Goal: Task Accomplishment & Management: Complete application form

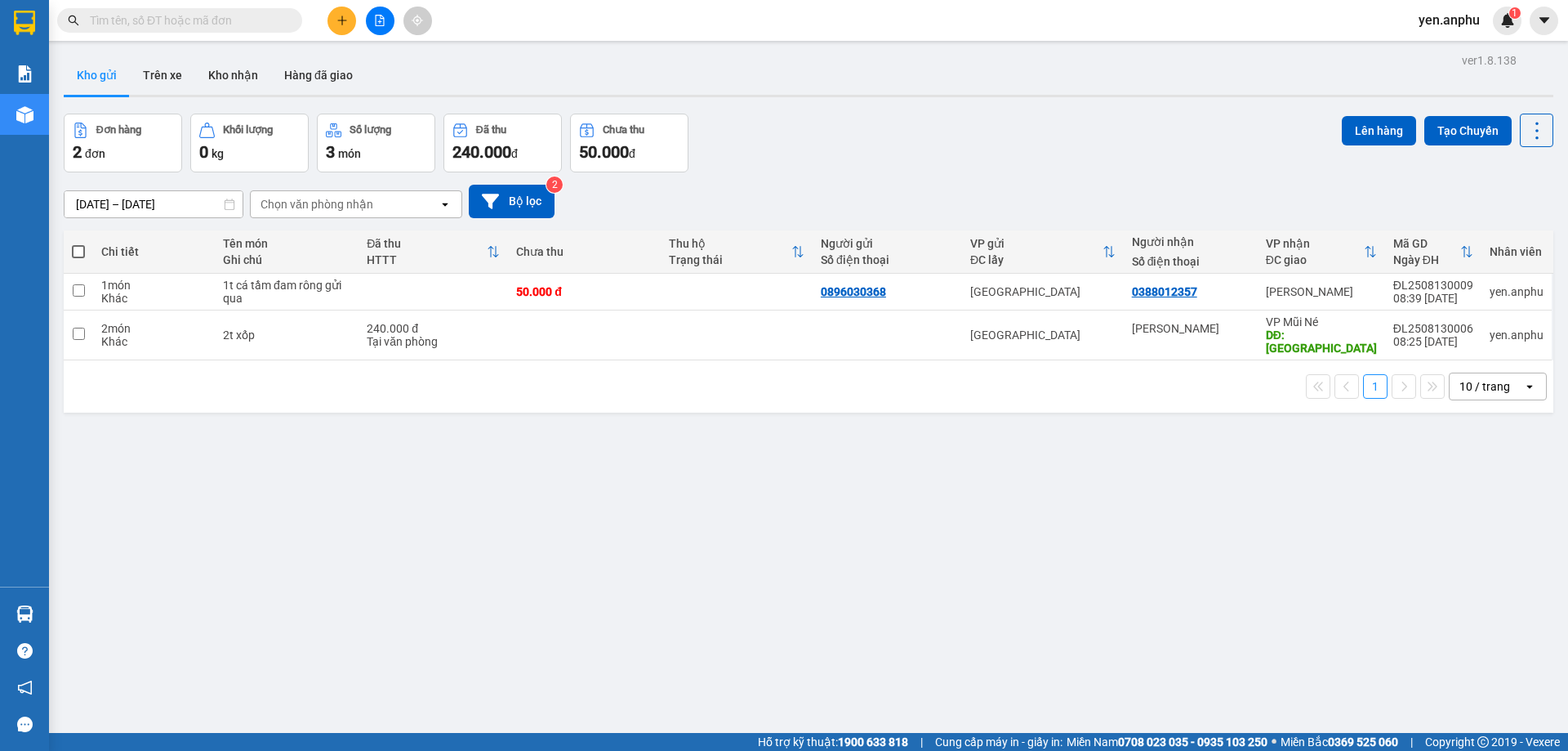
click at [337, 23] on icon "plus" at bounding box center [343, 21] width 12 height 12
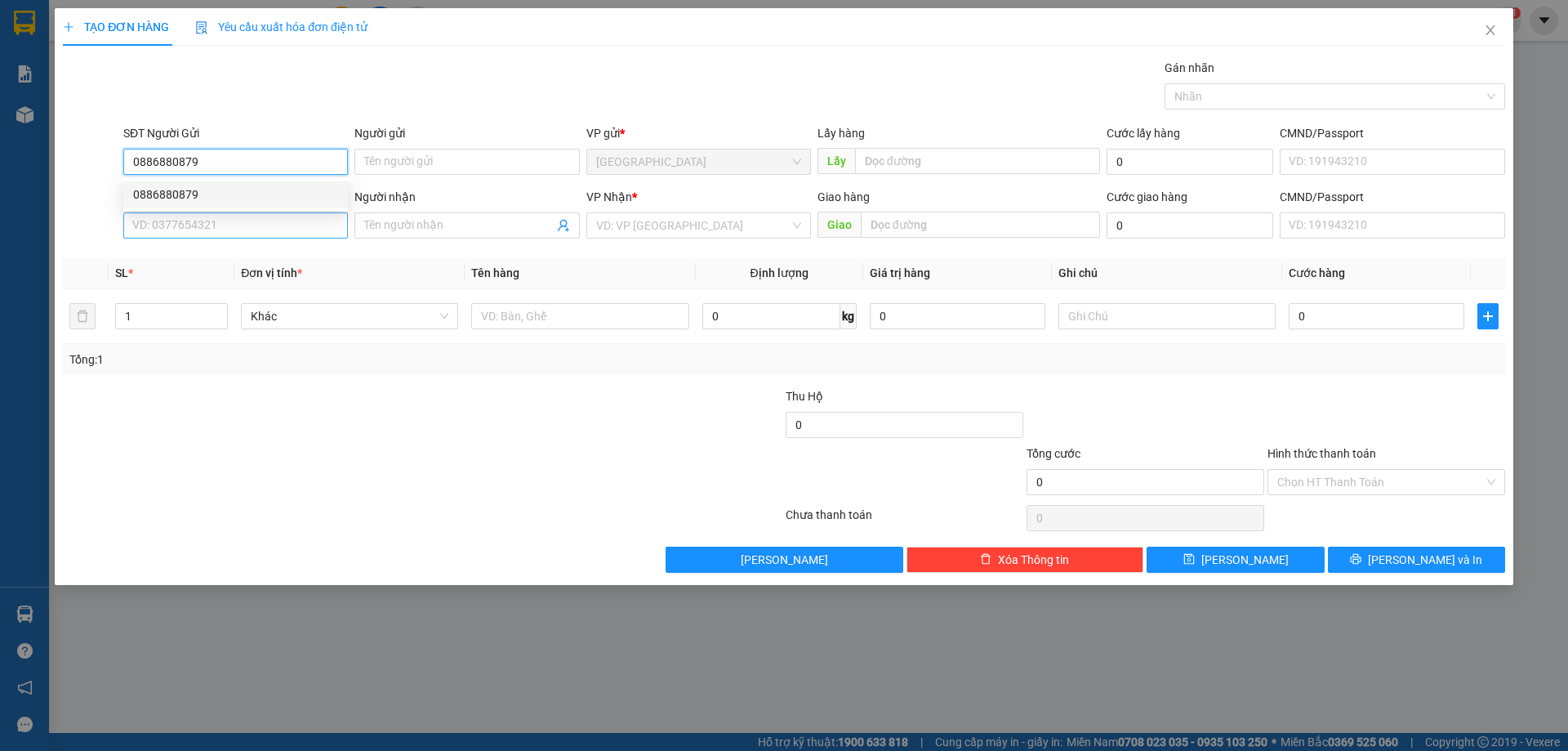
type input "0886880879"
click at [151, 213] on input "SĐT Người Nhận" at bounding box center [235, 226] width 225 height 26
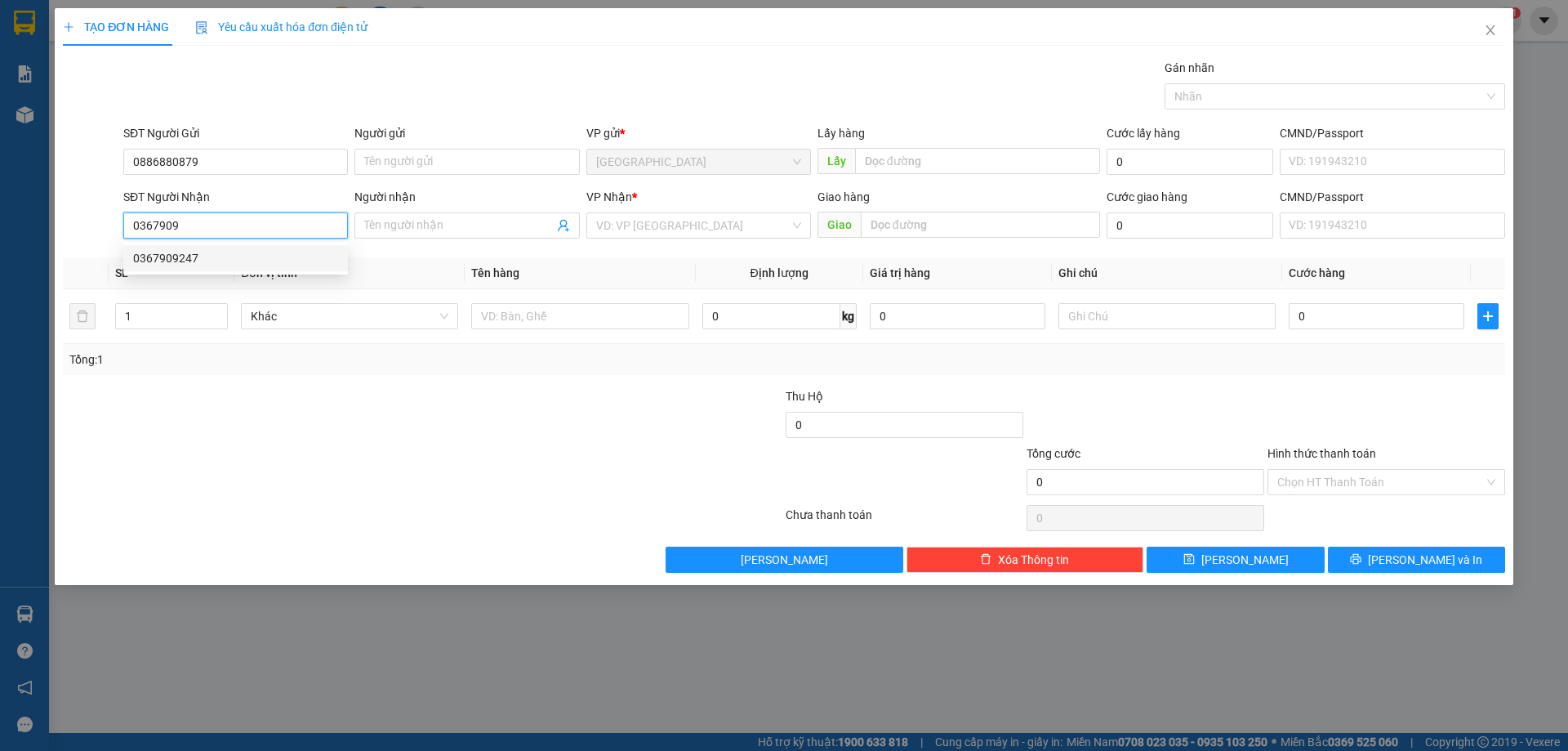
click at [237, 260] on div "0367909247" at bounding box center [235, 258] width 205 height 18
type input "0367909247"
type input "ninh loan"
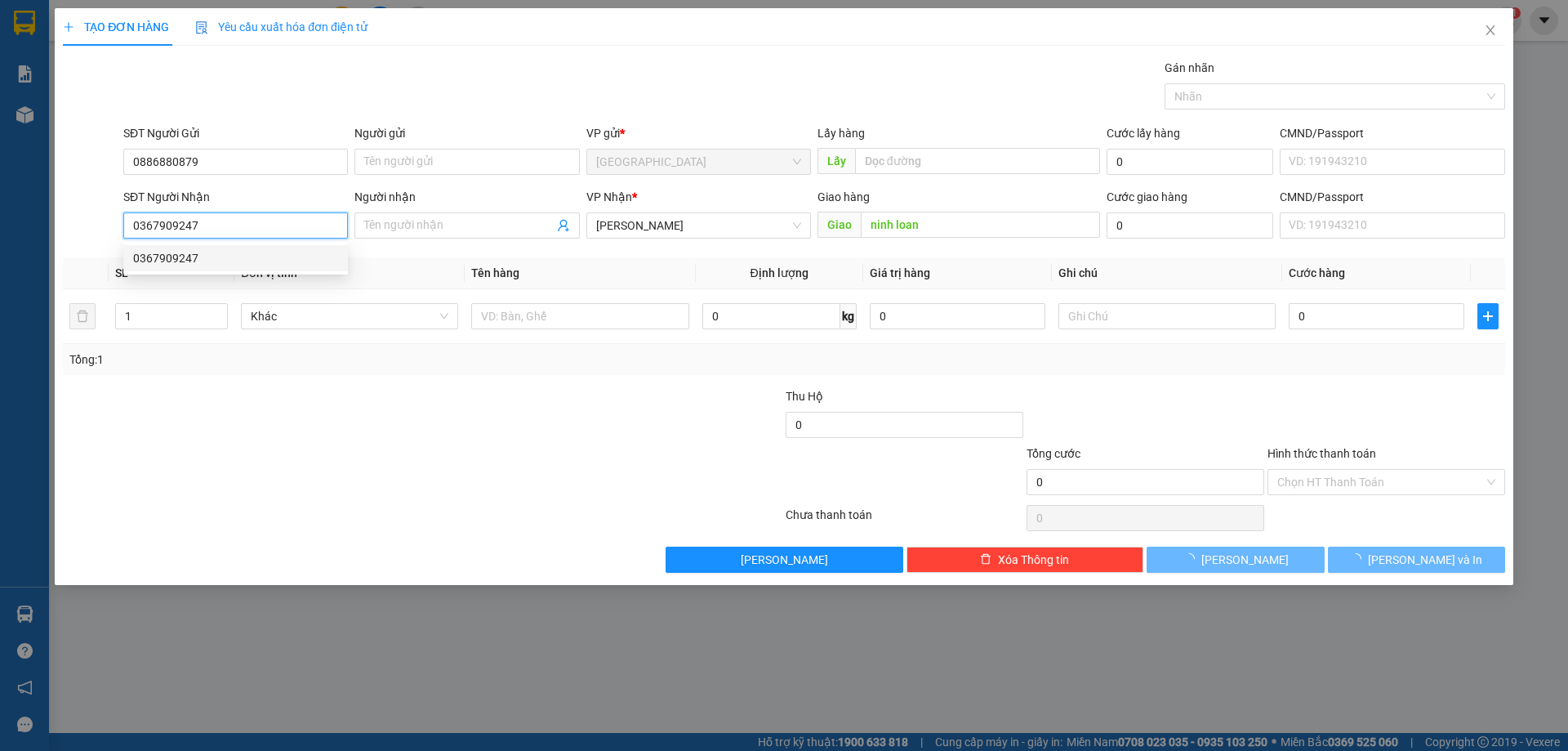
type input "50.000"
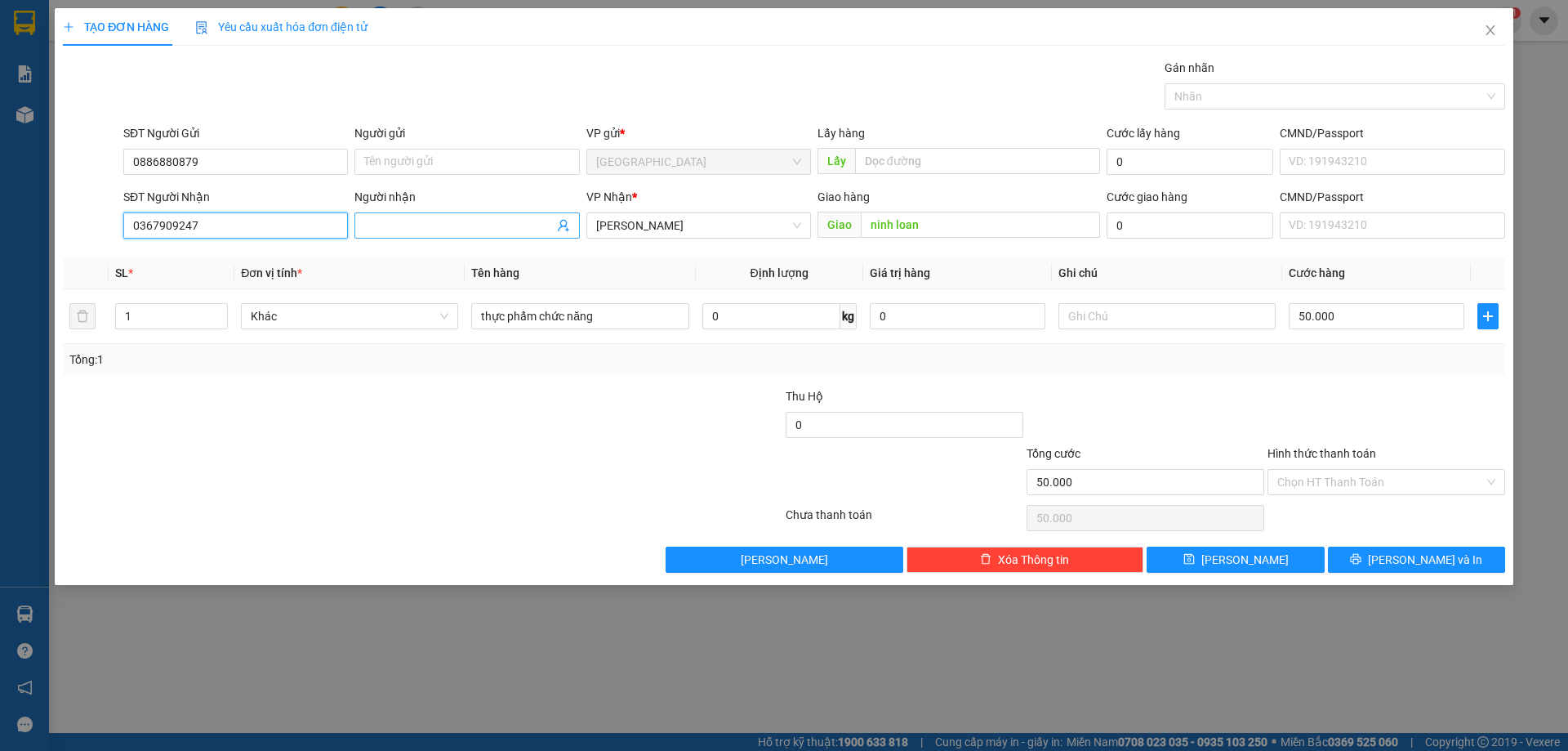
type input "0367909247"
click at [434, 229] on input "Người nhận" at bounding box center [458, 226] width 188 height 18
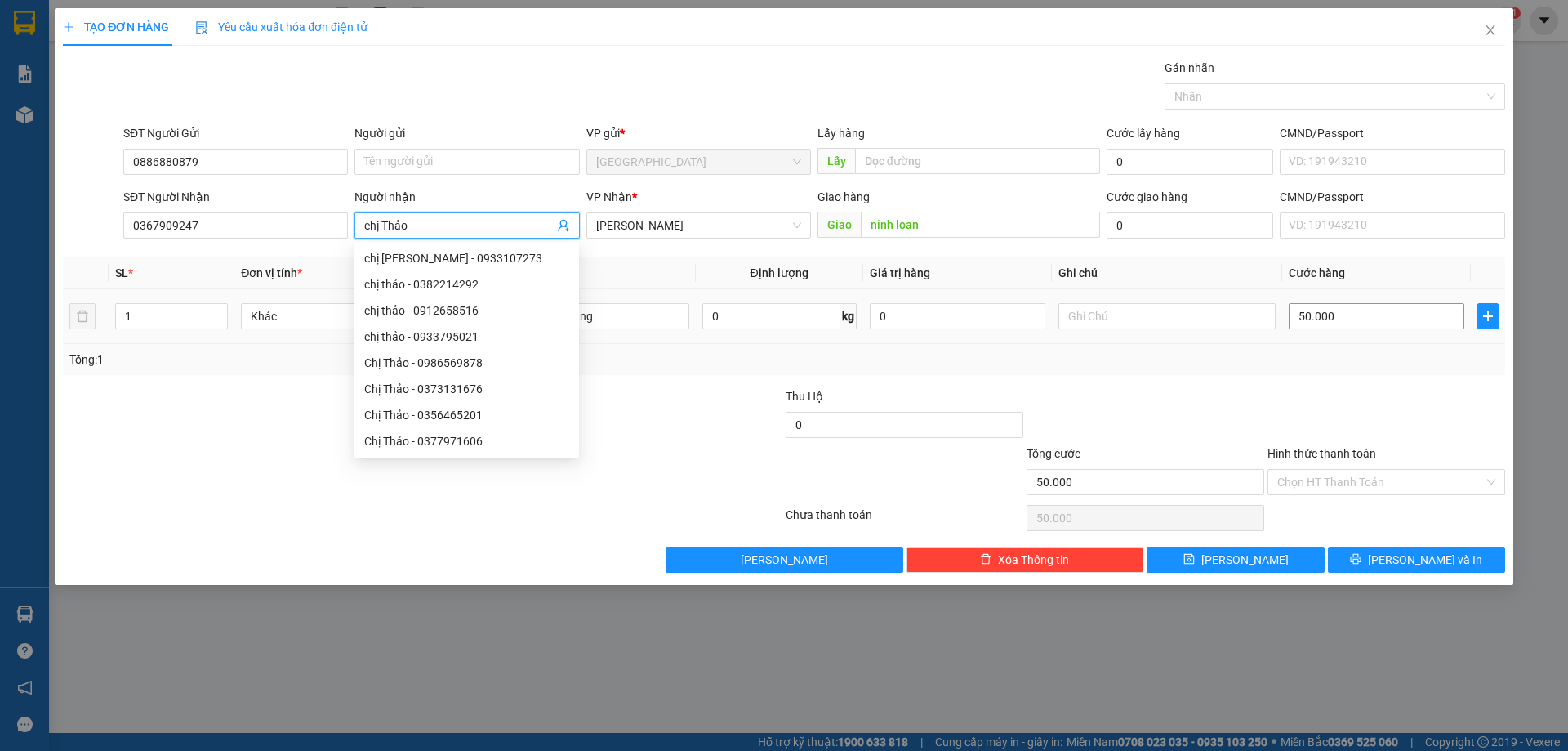
type input "chị Thảo"
click at [1349, 322] on input "50.000" at bounding box center [1377, 315] width 176 height 26
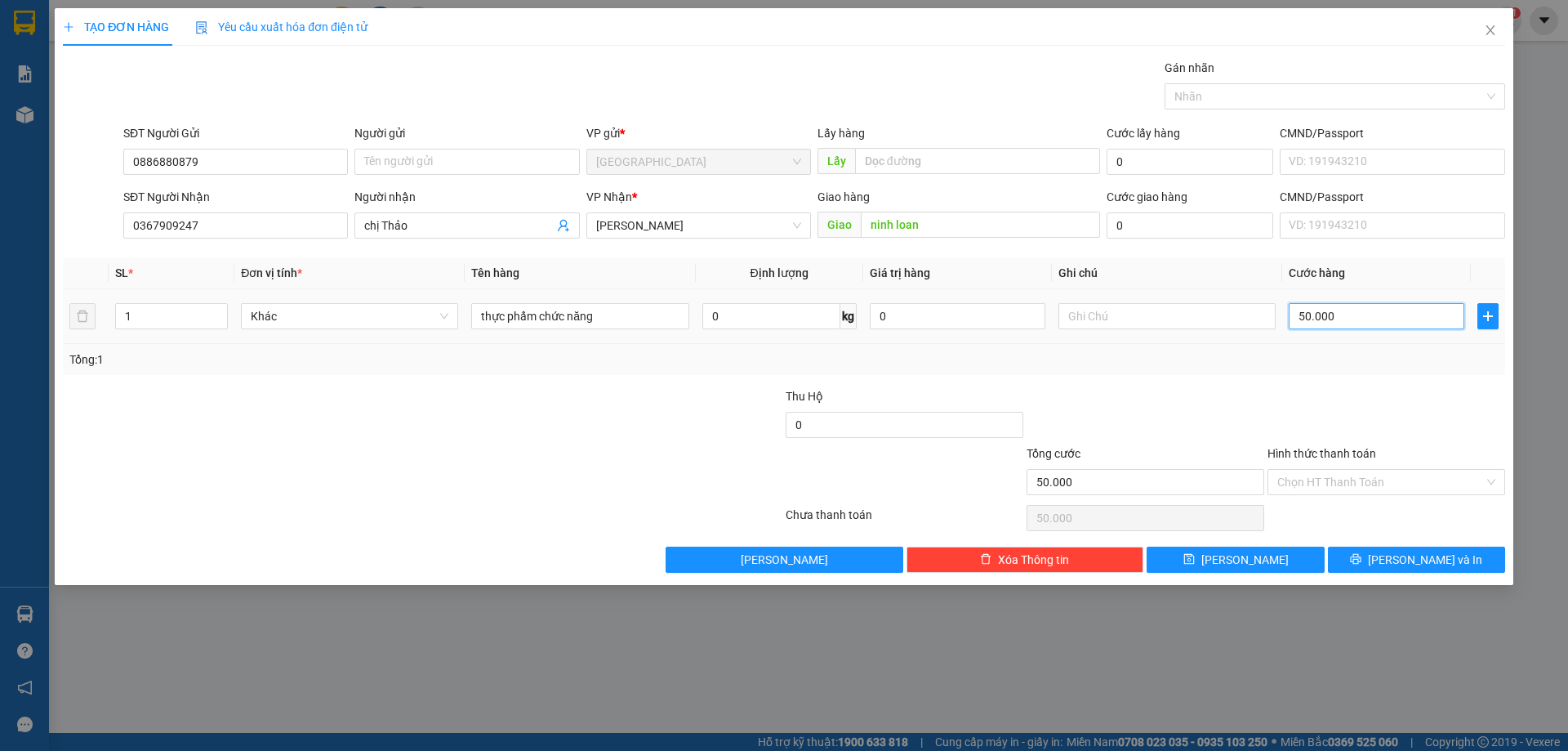
type input "1"
type input "15"
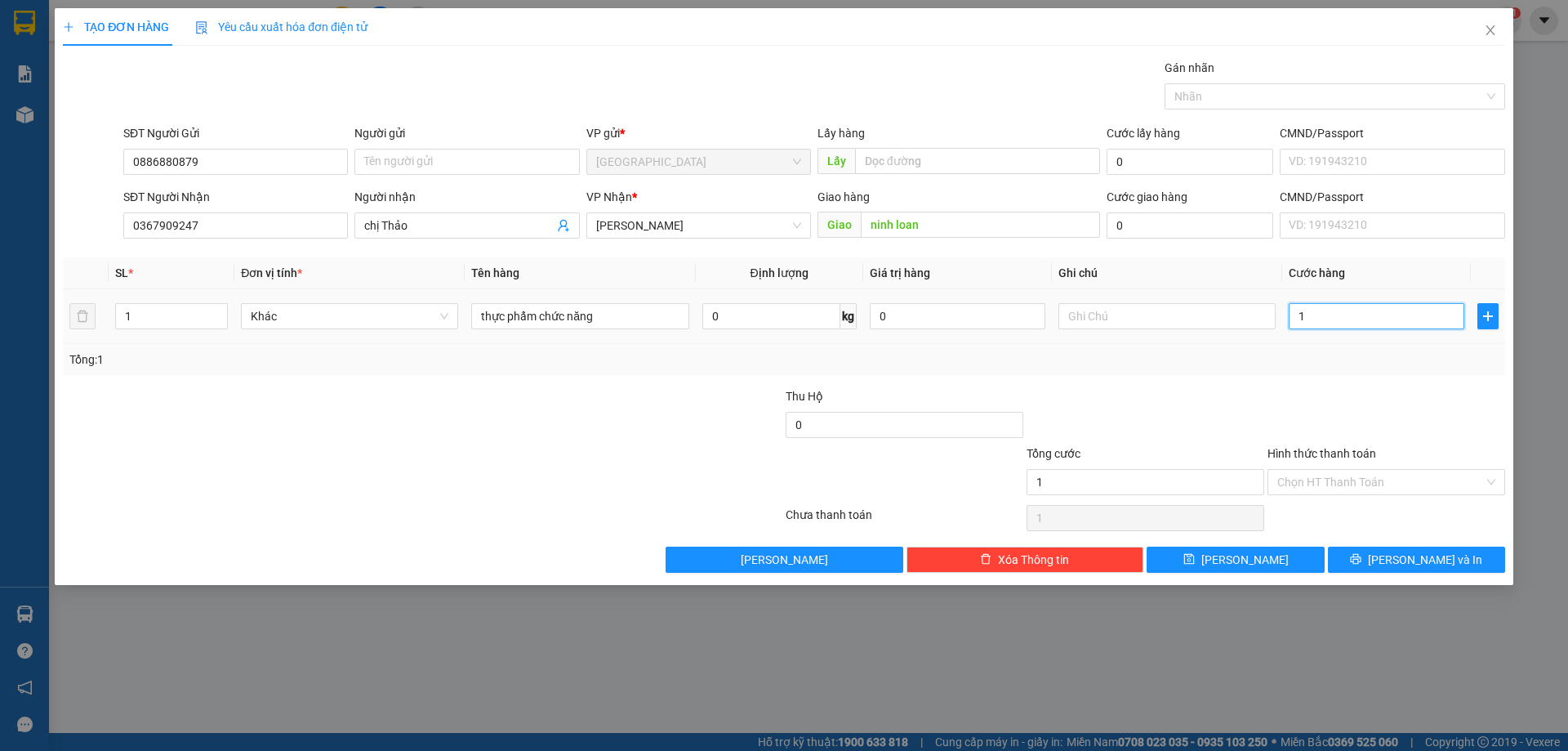
type input "15"
type input "150"
type input "150.000"
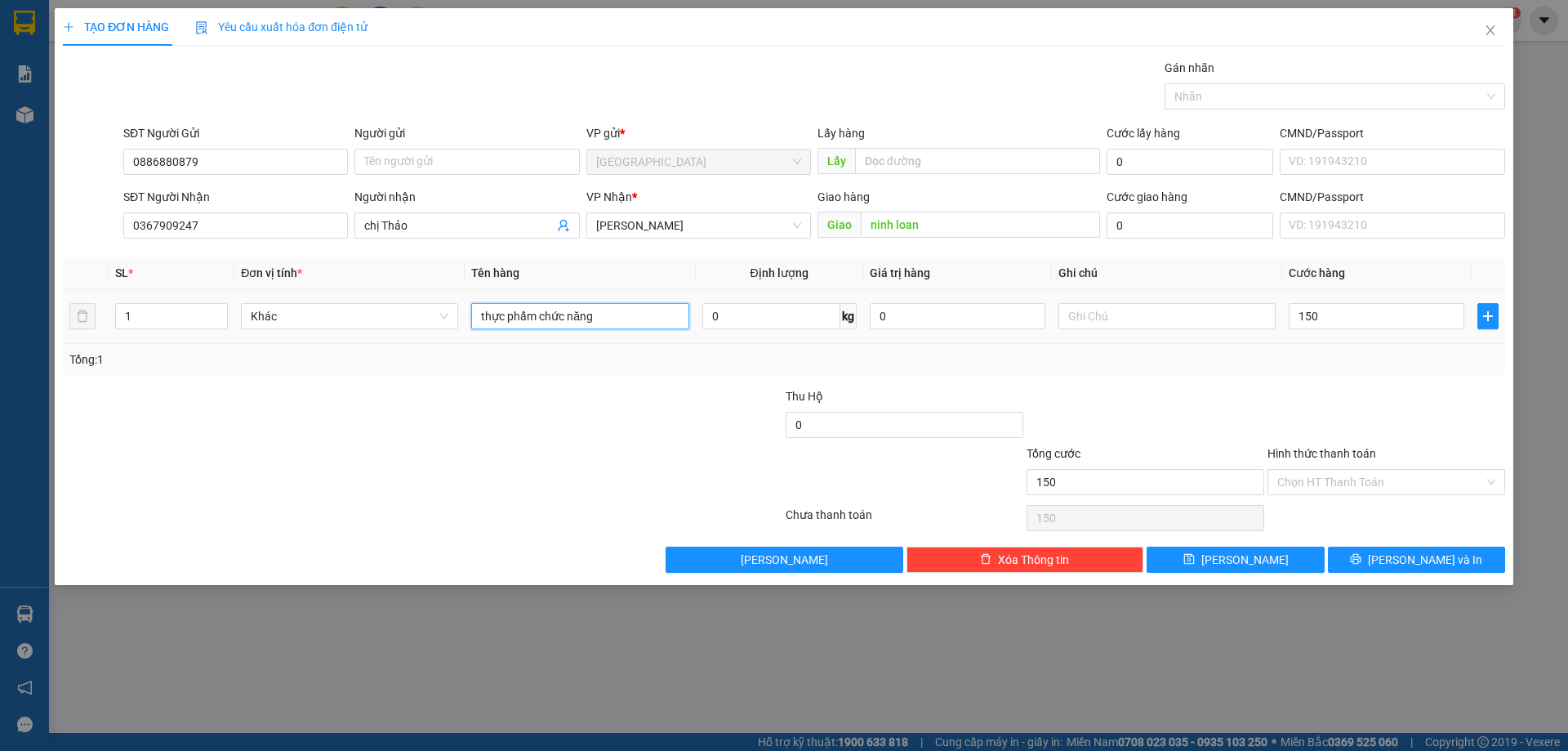
type input "150.000"
drag, startPoint x: 652, startPoint y: 327, endPoint x: 542, endPoint y: 326, distance: 110.0
click at [542, 326] on input "thực phẩm chức năng" at bounding box center [580, 315] width 218 height 26
type input "thực phẩm"
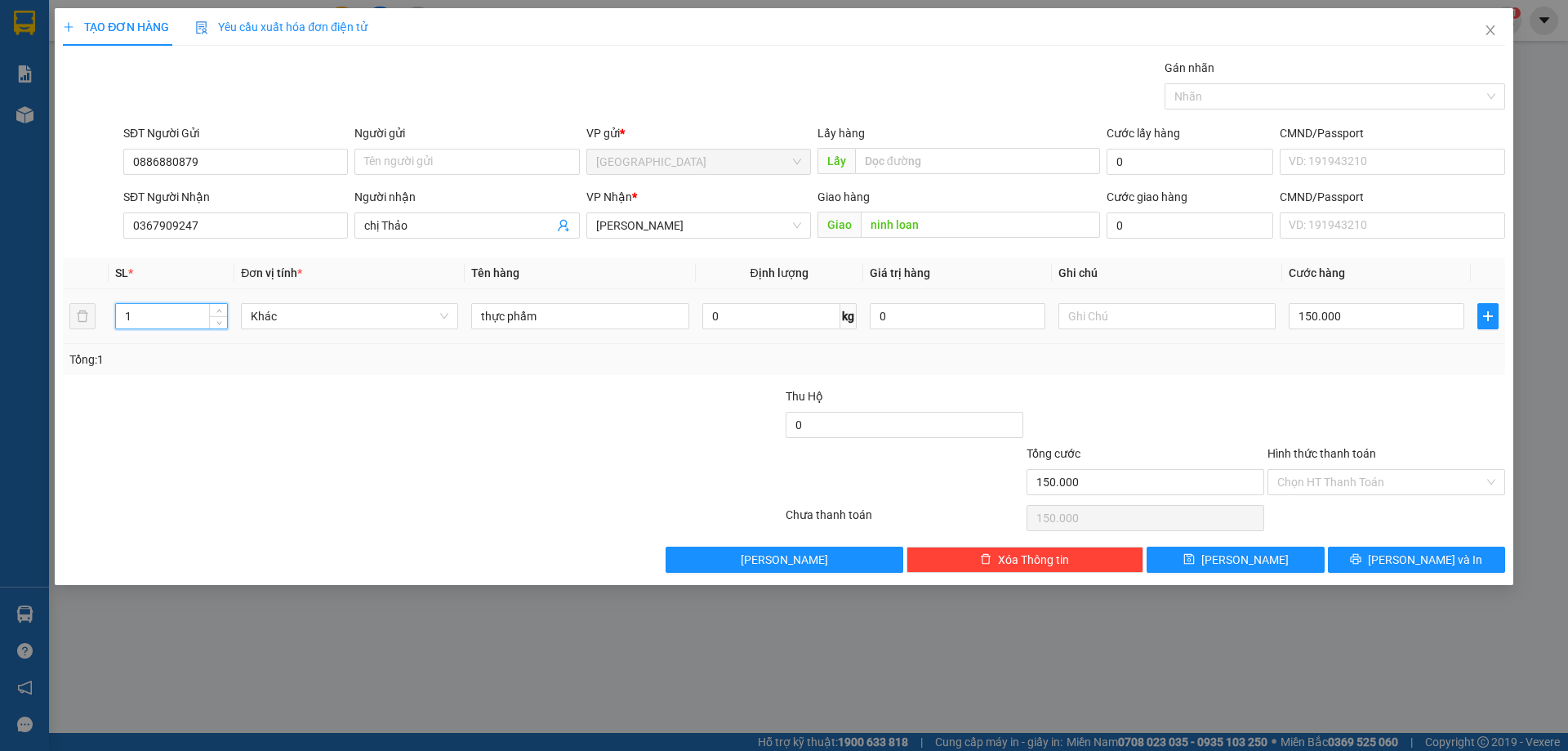
click at [208, 314] on input "1" at bounding box center [172, 315] width 111 height 24
click at [218, 306] on span "Increase Value" at bounding box center [218, 311] width 18 height 15
type input "3"
click at [218, 306] on span "Increase Value" at bounding box center [218, 311] width 18 height 15
click at [1312, 492] on input "Hình thức thanh toán" at bounding box center [1381, 481] width 207 height 24
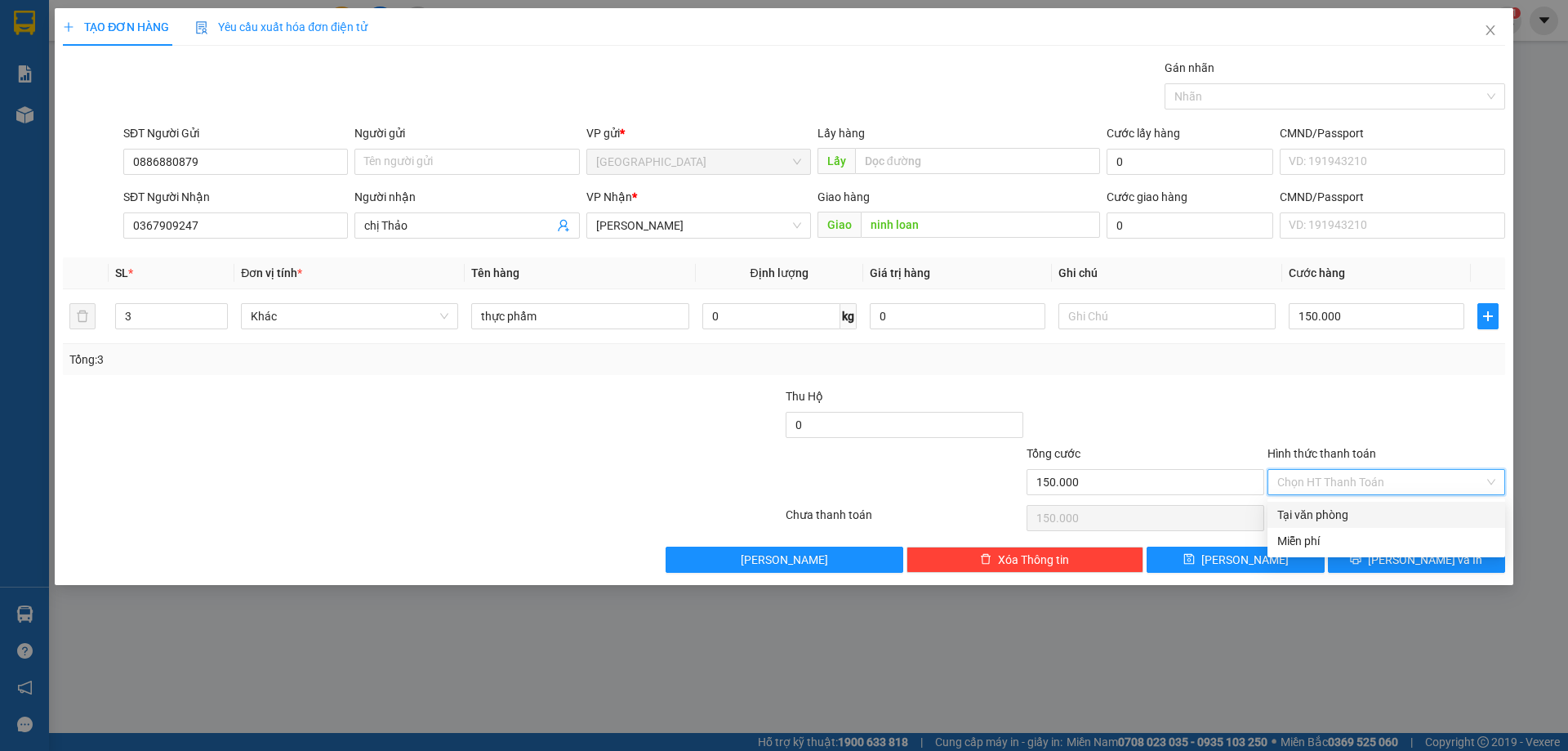
click at [1317, 516] on div "Tại văn phòng" at bounding box center [1385, 515] width 218 height 18
type input "0"
click at [1362, 553] on icon "printer" at bounding box center [1356, 559] width 12 height 12
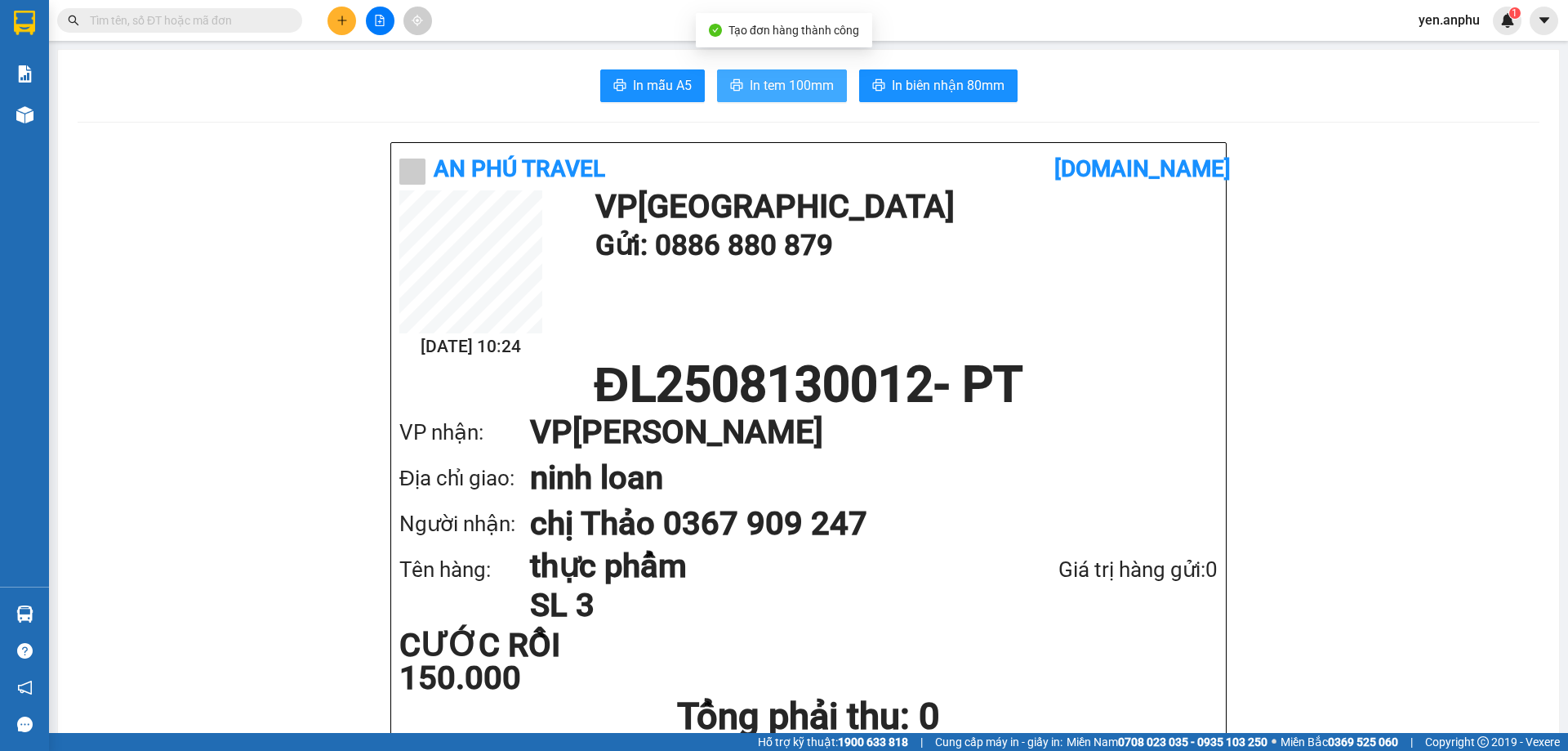
click at [782, 82] on span "In tem 100mm" at bounding box center [792, 85] width 84 height 21
click at [343, 32] on button at bounding box center [341, 21] width 28 height 28
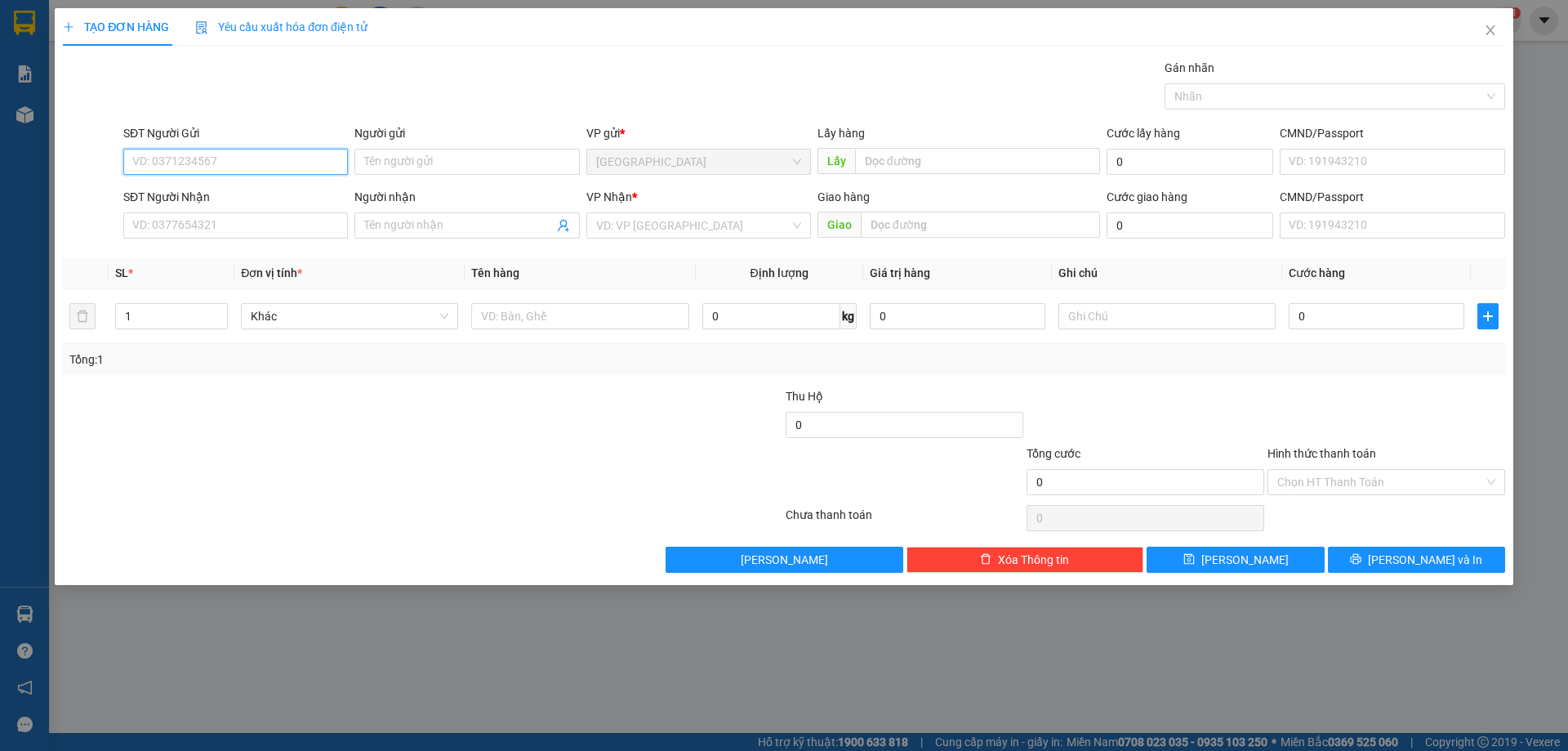
click at [263, 169] on input "SĐT Người Gửi" at bounding box center [235, 161] width 225 height 26
type input "0914902324"
click at [197, 227] on input "SĐT Người Nhận" at bounding box center [235, 226] width 225 height 26
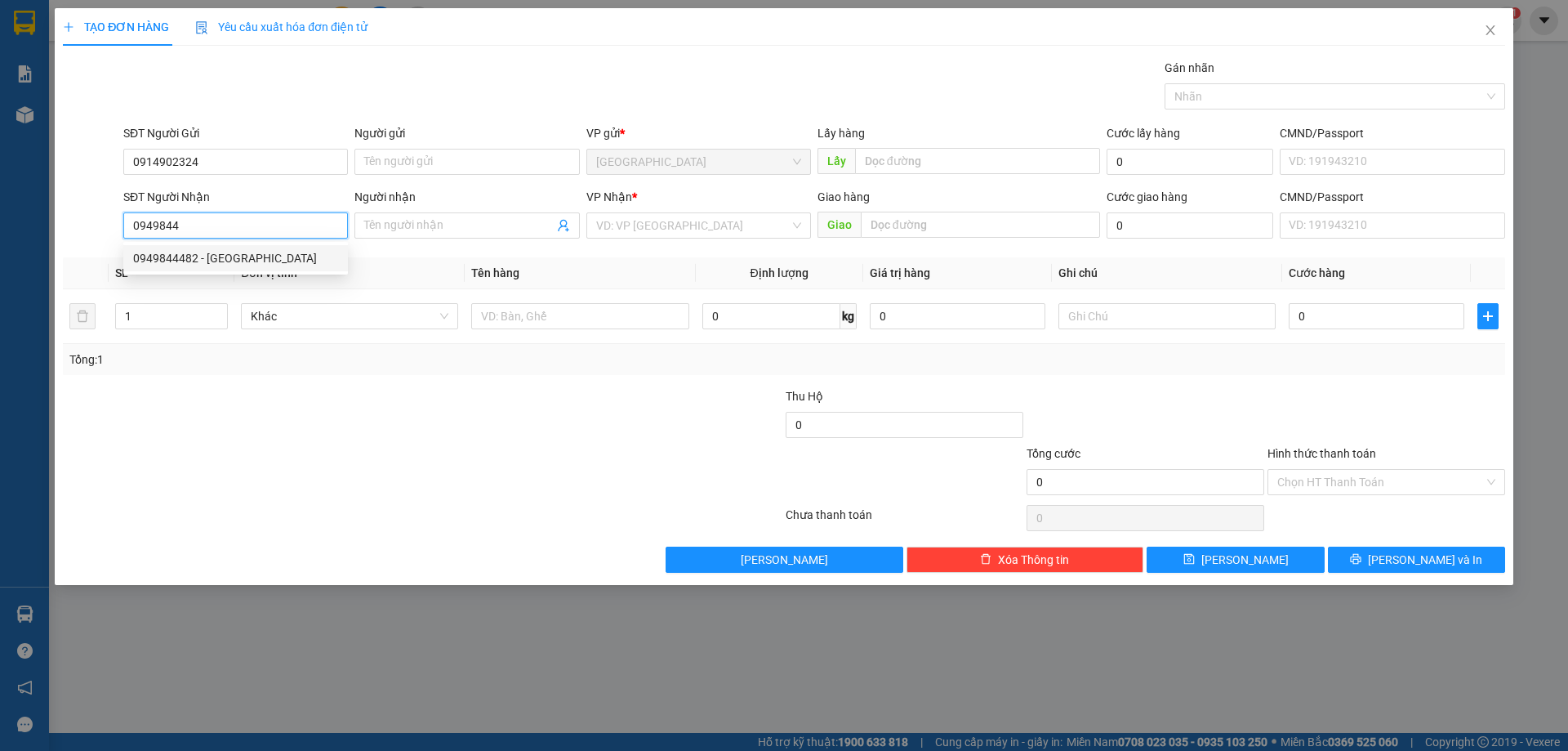
click at [226, 260] on div "0949844482 - [GEOGRAPHIC_DATA]" at bounding box center [235, 258] width 205 height 18
type input "0949844482"
type input "thái hòa"
type input "50.000"
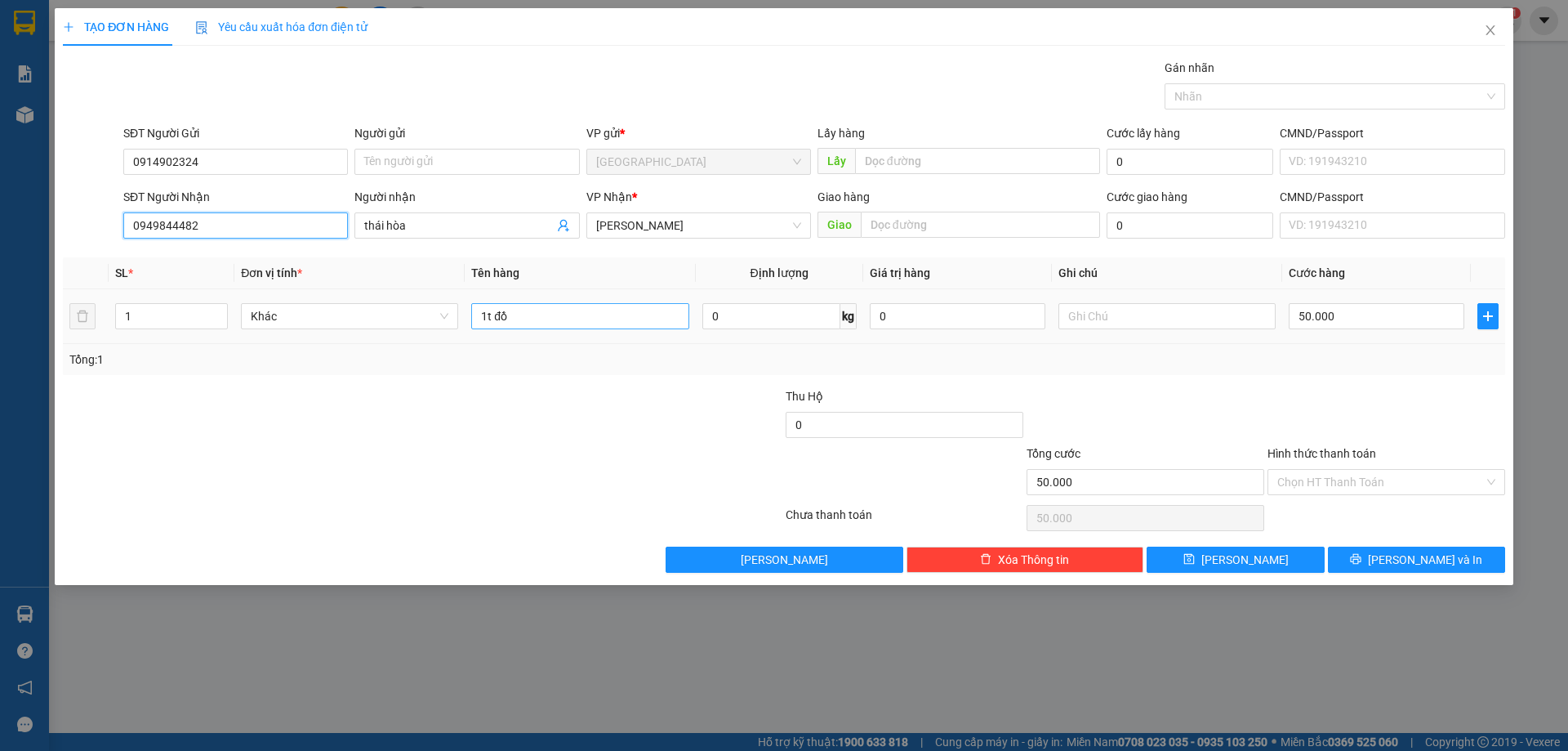
type input "0949844482"
click at [552, 323] on input "1t đồ" at bounding box center [580, 315] width 218 height 26
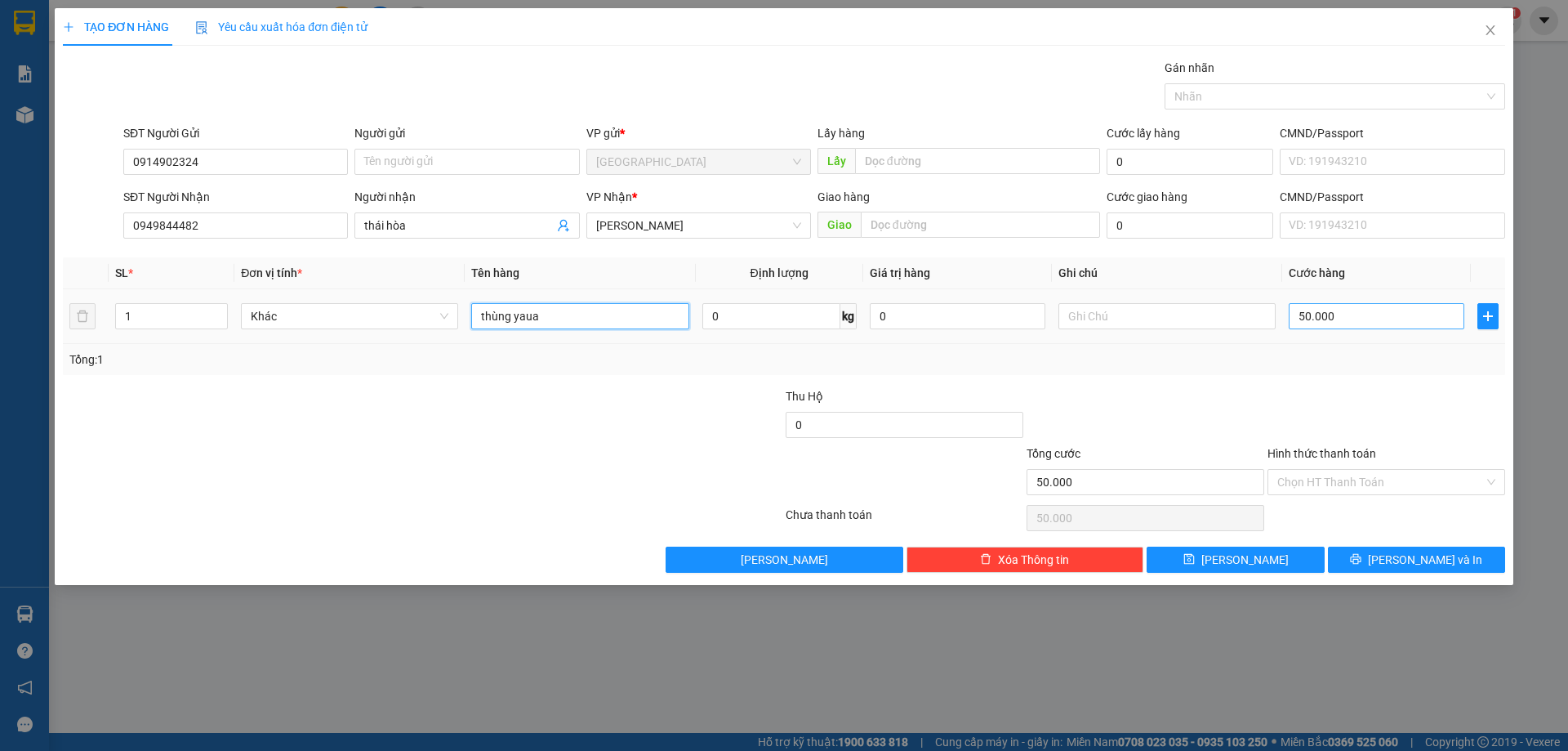
type input "thùng yaua"
click at [1361, 322] on input "50.000" at bounding box center [1377, 315] width 176 height 26
type input "1"
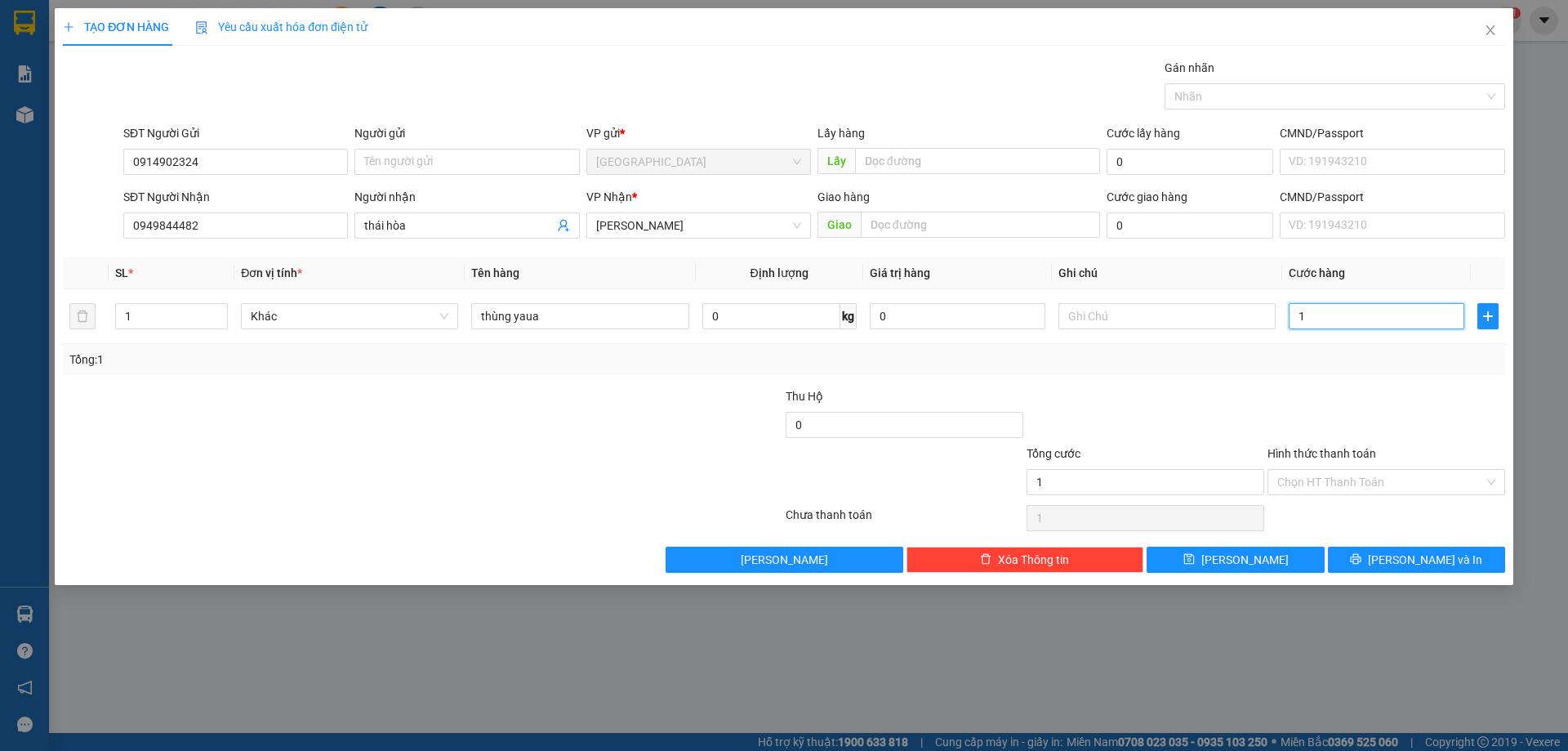
type input "10"
type input "100"
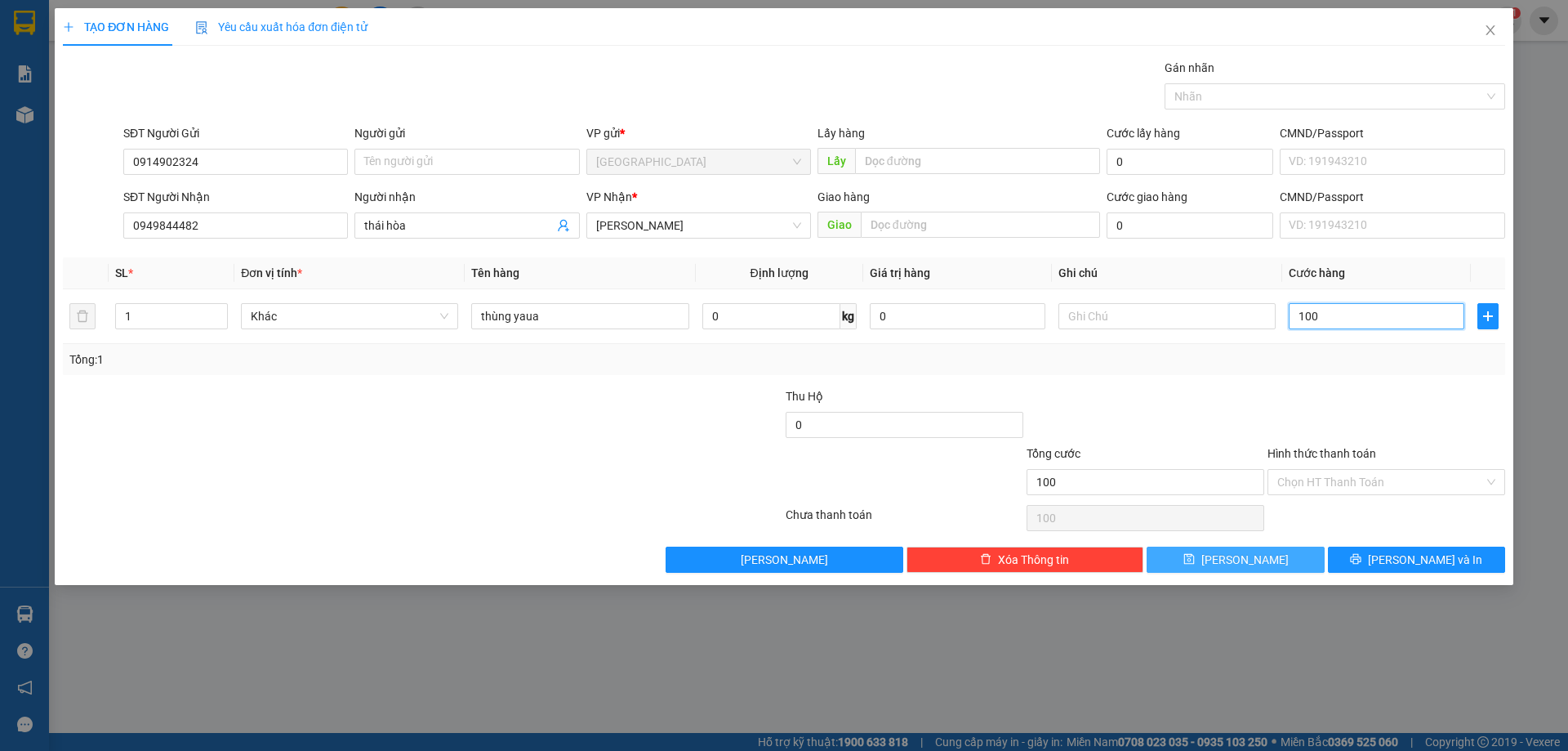
type input "100"
type input "100.000"
click at [1241, 547] on button "[PERSON_NAME]" at bounding box center [1236, 560] width 178 height 26
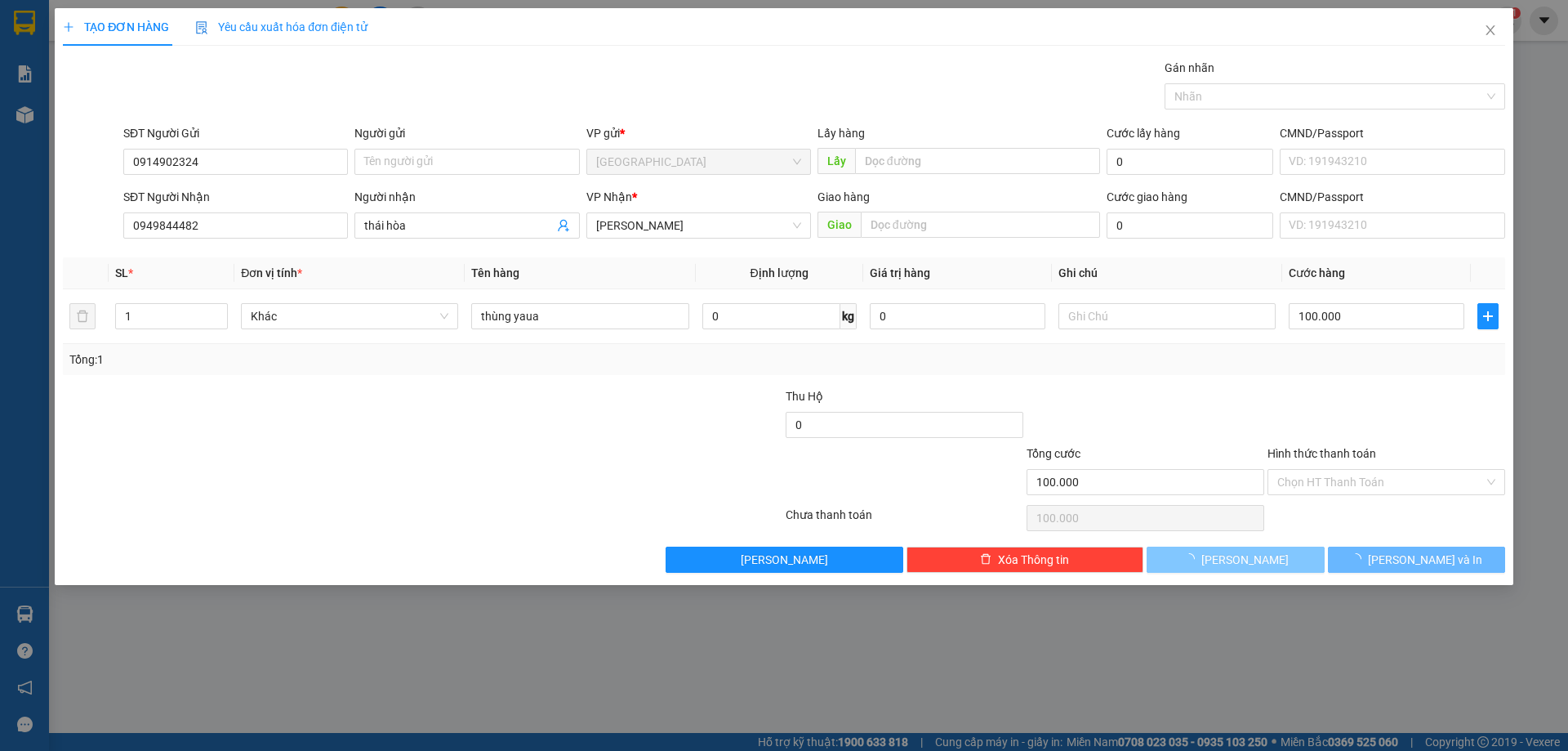
type input "0"
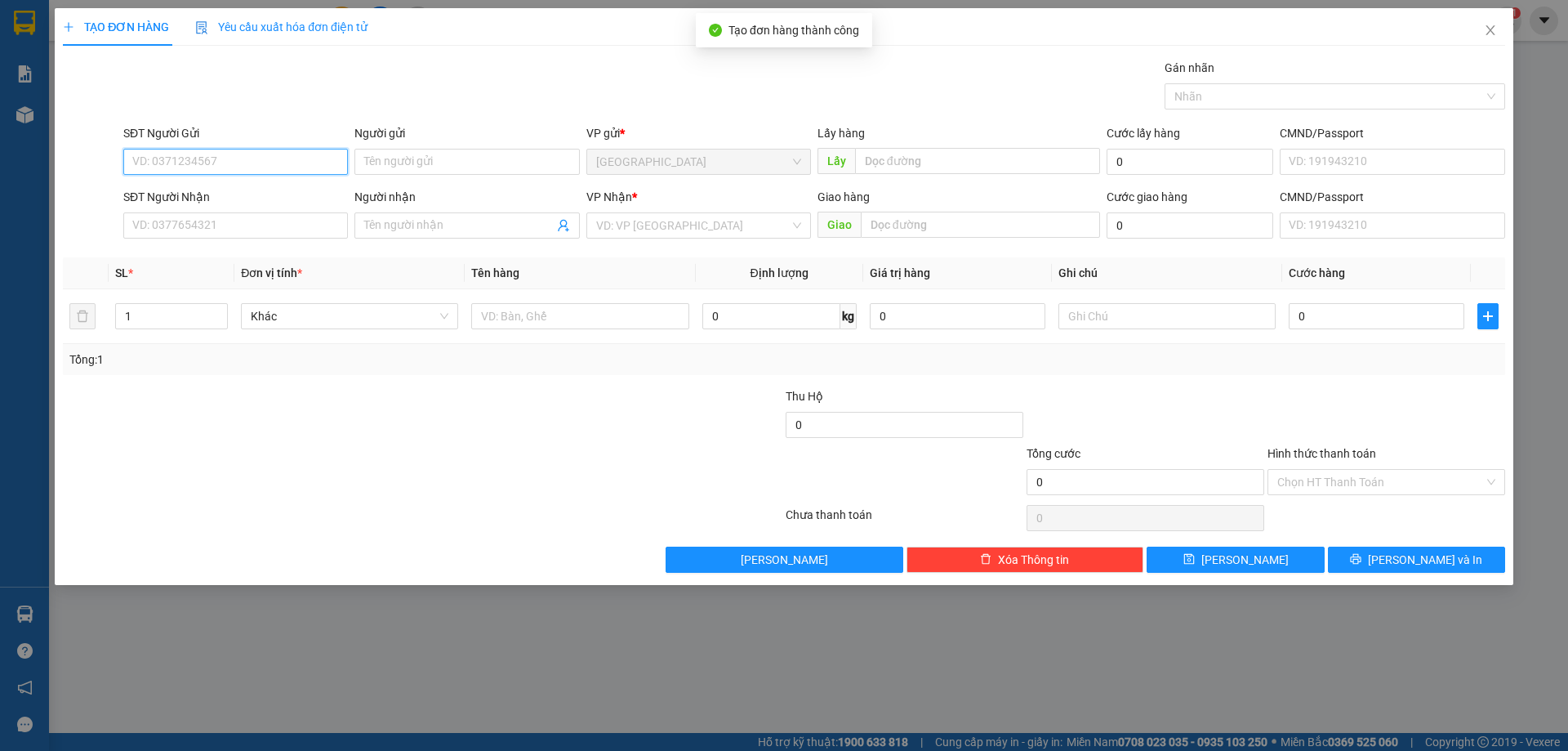
click at [238, 152] on input "SĐT Người Gửi" at bounding box center [235, 161] width 225 height 26
type input "0943078264"
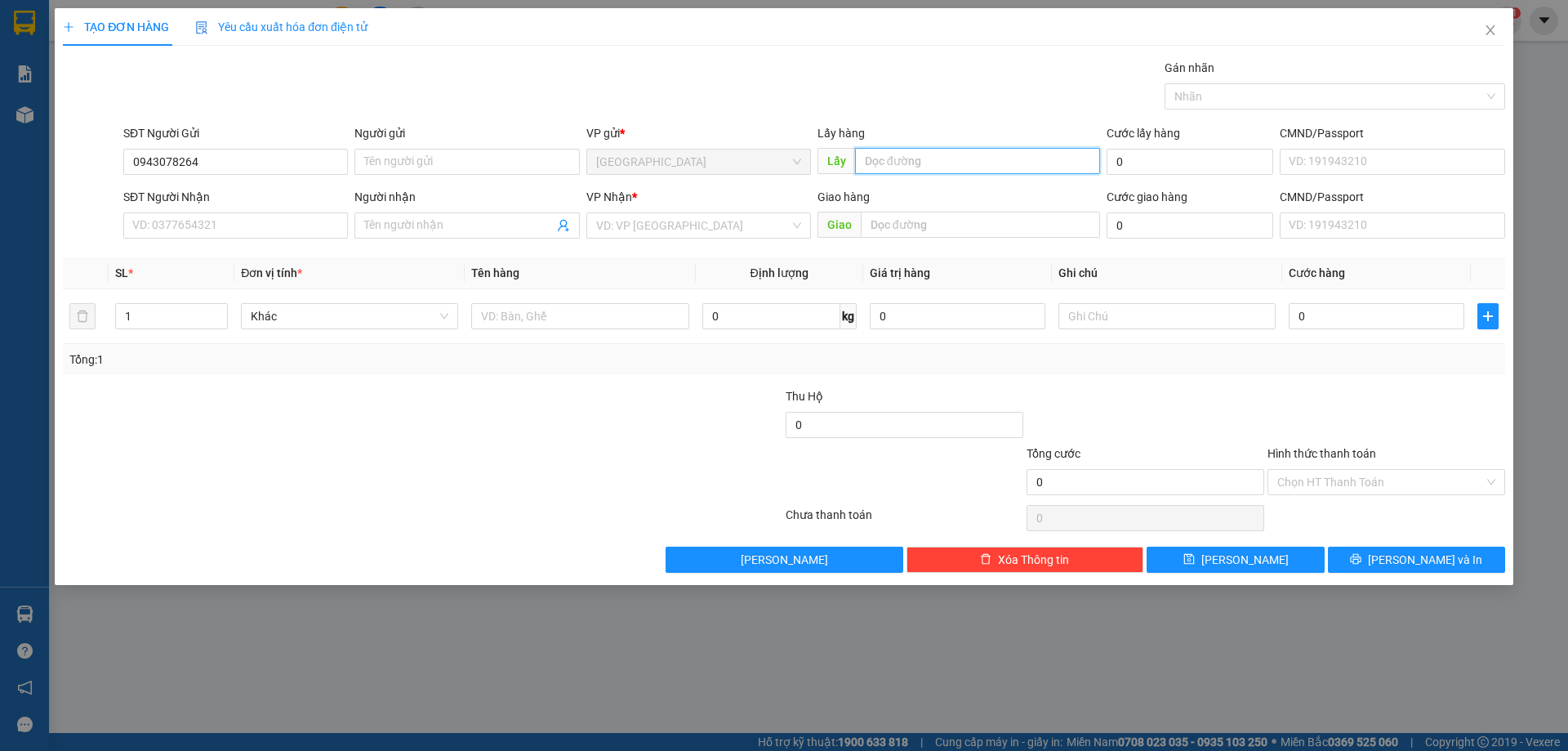
click at [917, 156] on input "text" at bounding box center [977, 160] width 245 height 26
type input "[DEMOGRAPHIC_DATA] An"
click at [717, 214] on input "search" at bounding box center [693, 225] width 193 height 24
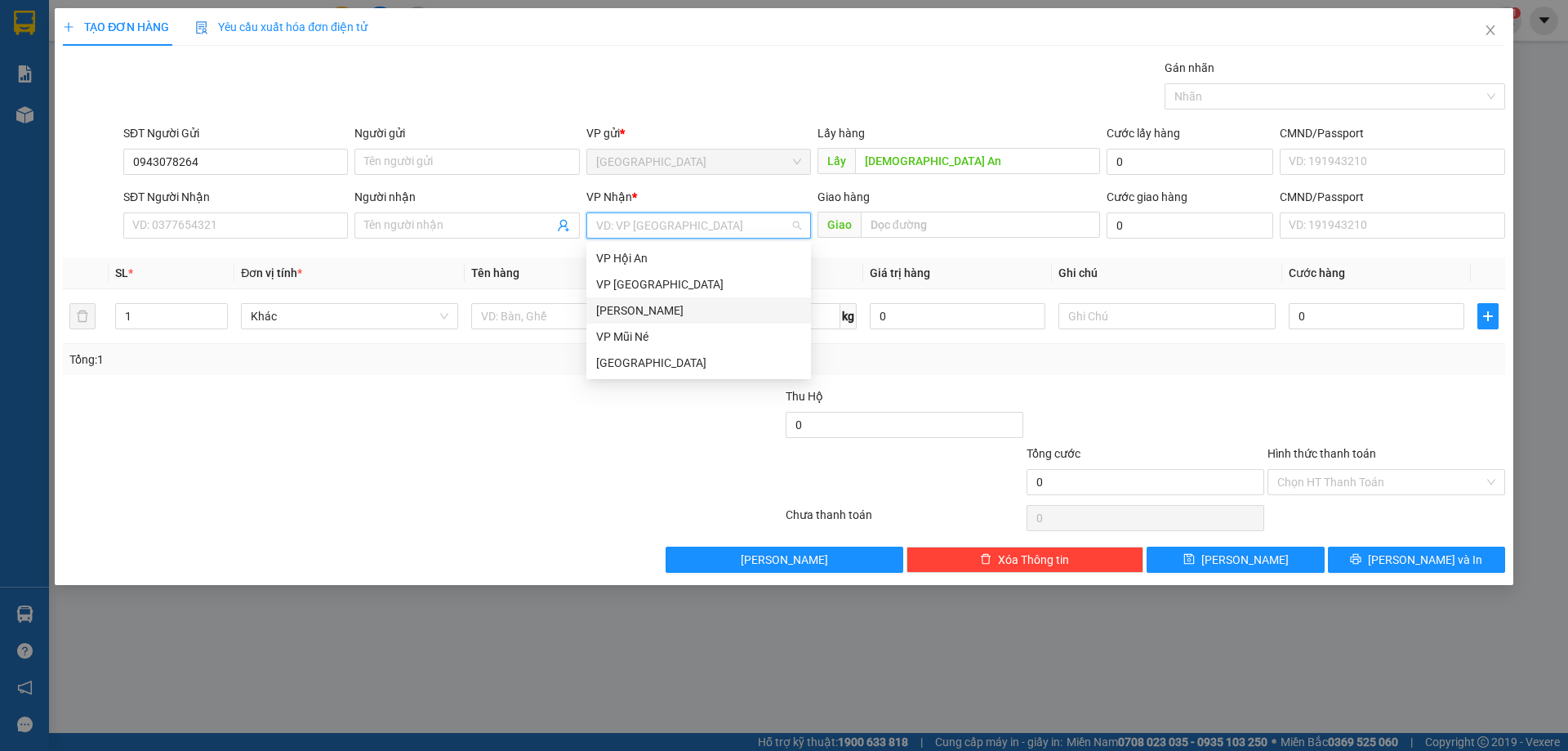
click at [642, 308] on div "[PERSON_NAME]" at bounding box center [699, 311] width 205 height 18
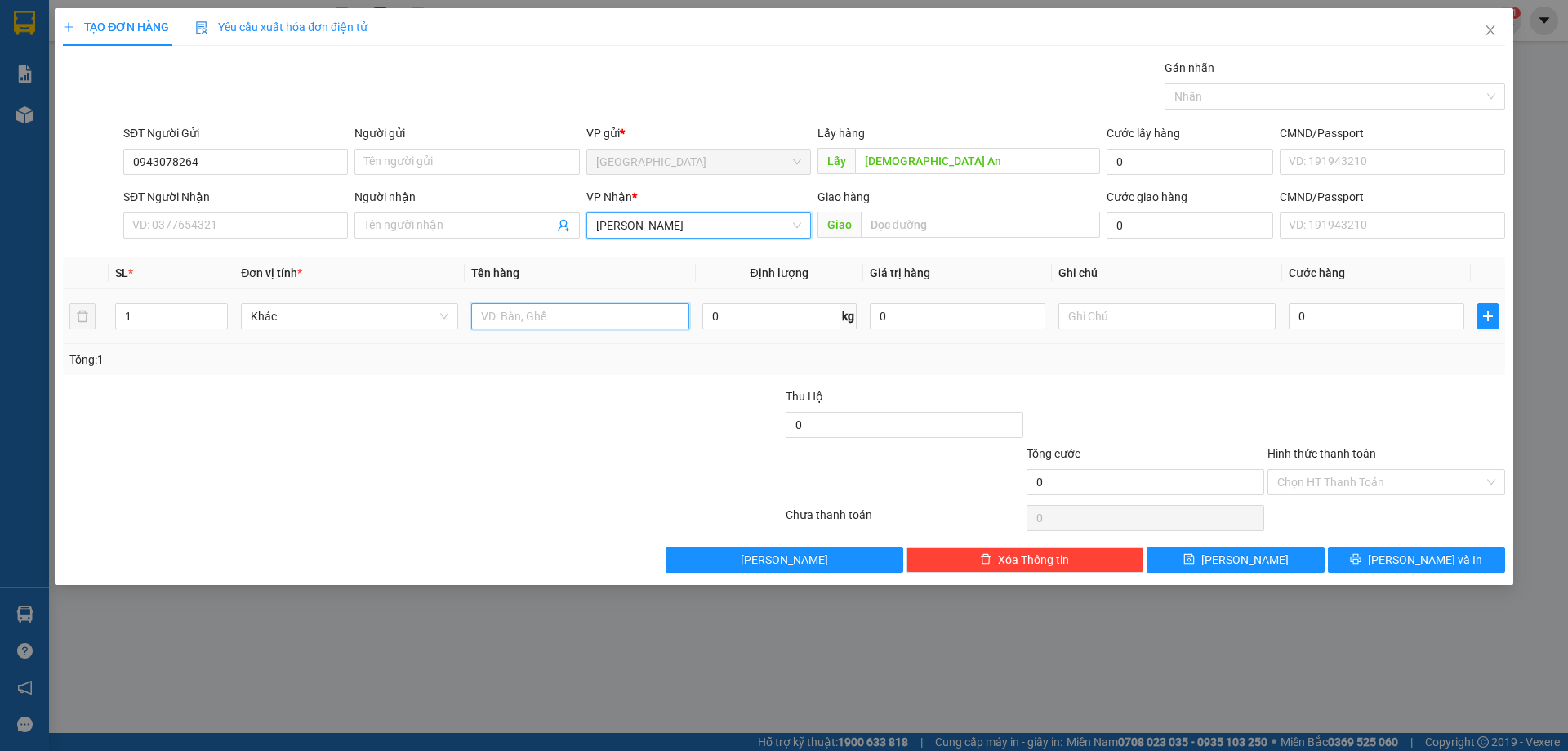
click at [555, 315] on input "text" at bounding box center [580, 315] width 218 height 26
type input "1"
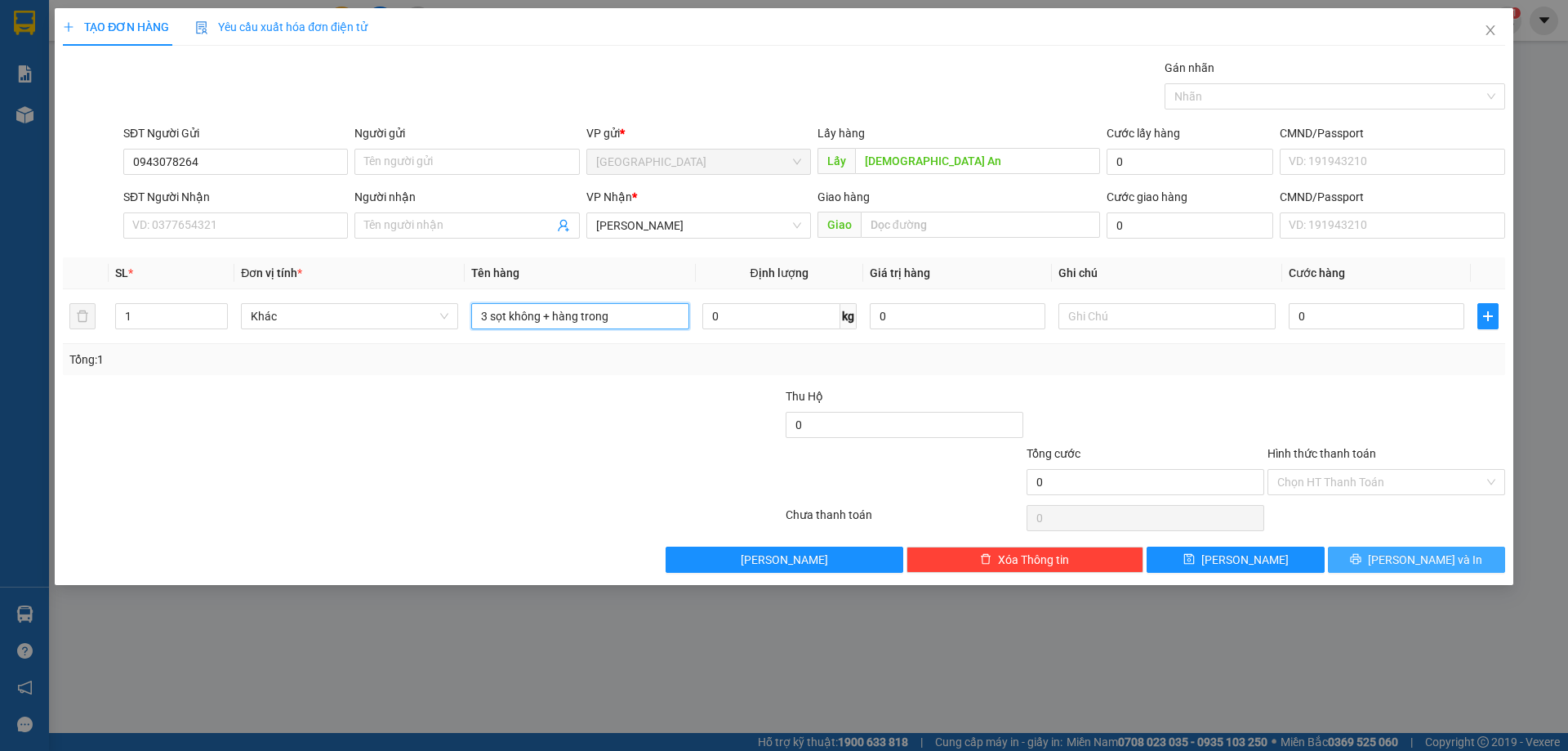
type input "3 sọt không + hàng trong"
click at [1416, 571] on button "[PERSON_NAME] và In" at bounding box center [1417, 560] width 178 height 26
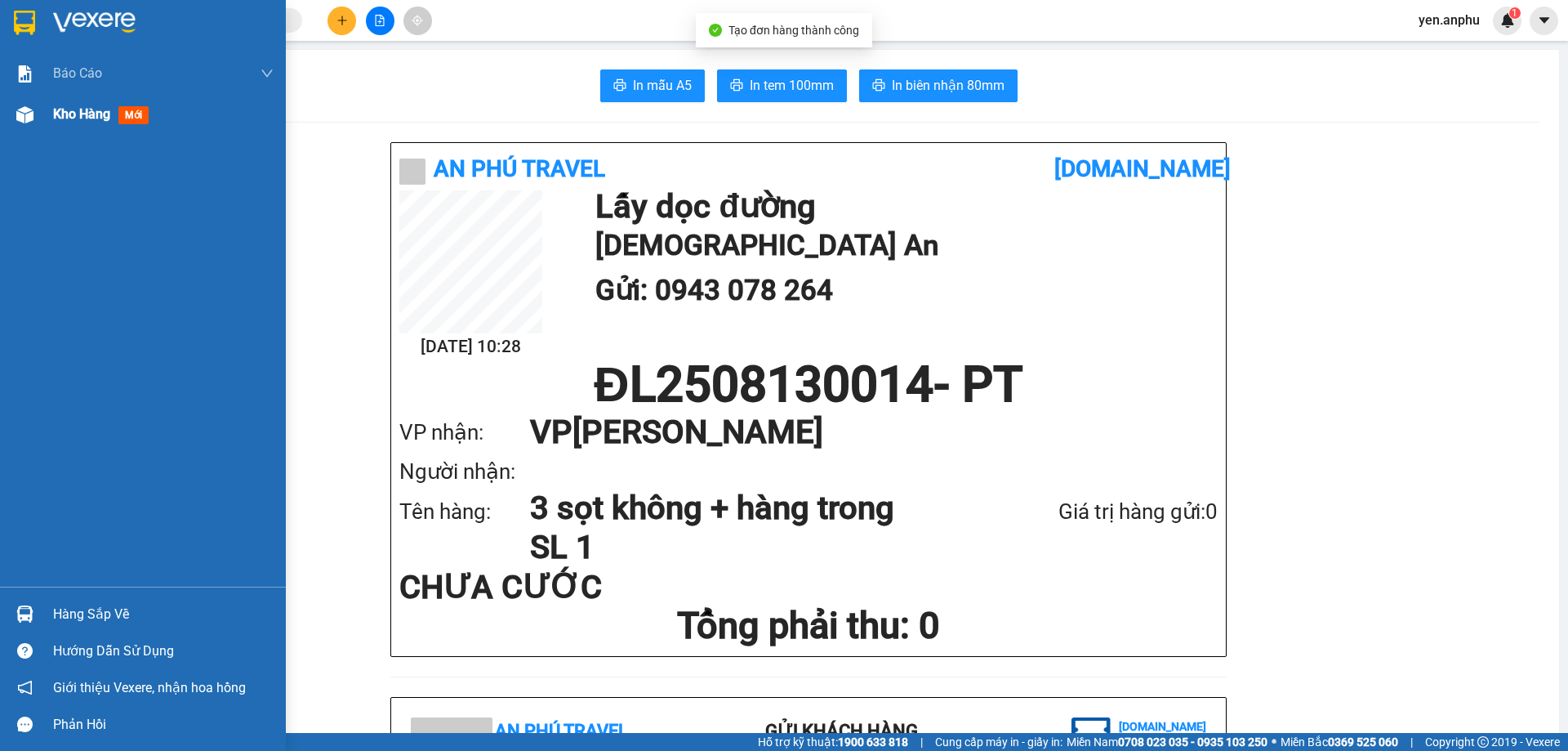
click at [37, 122] on div at bounding box center [24, 114] width 28 height 28
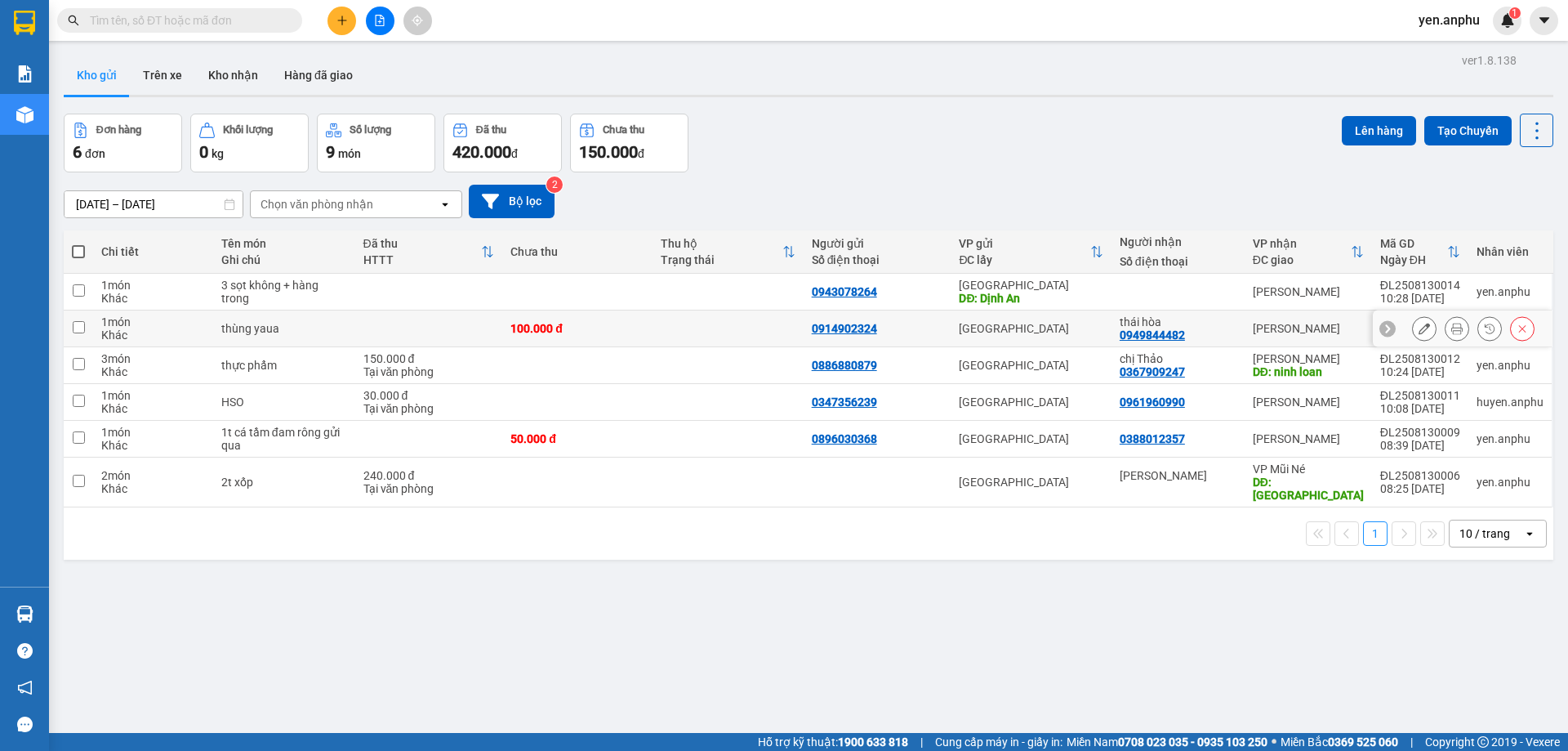
click at [1413, 336] on button at bounding box center [1424, 328] width 22 height 28
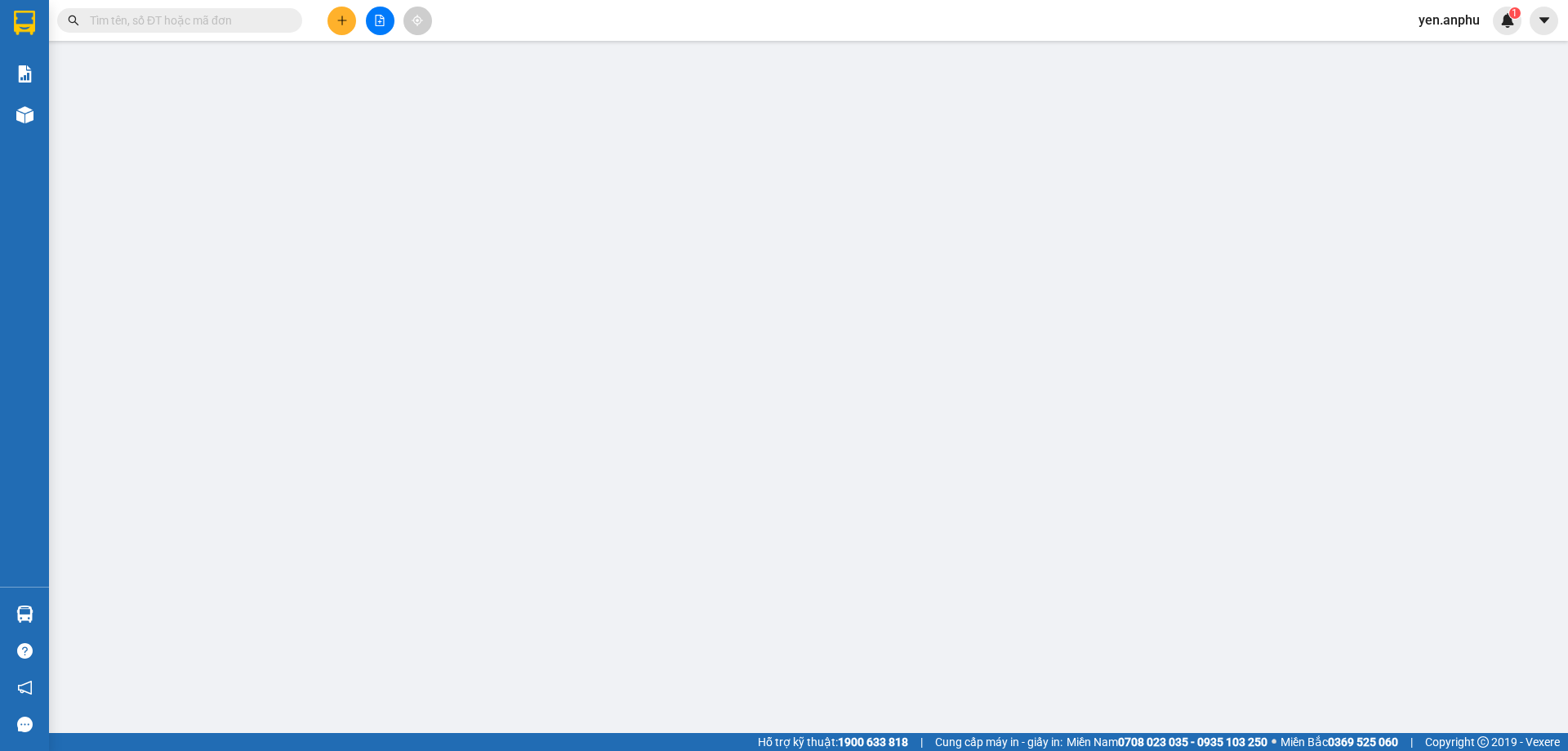
type input "0914902324"
type input "0949844482"
type input "thái hòa"
type input "100.000"
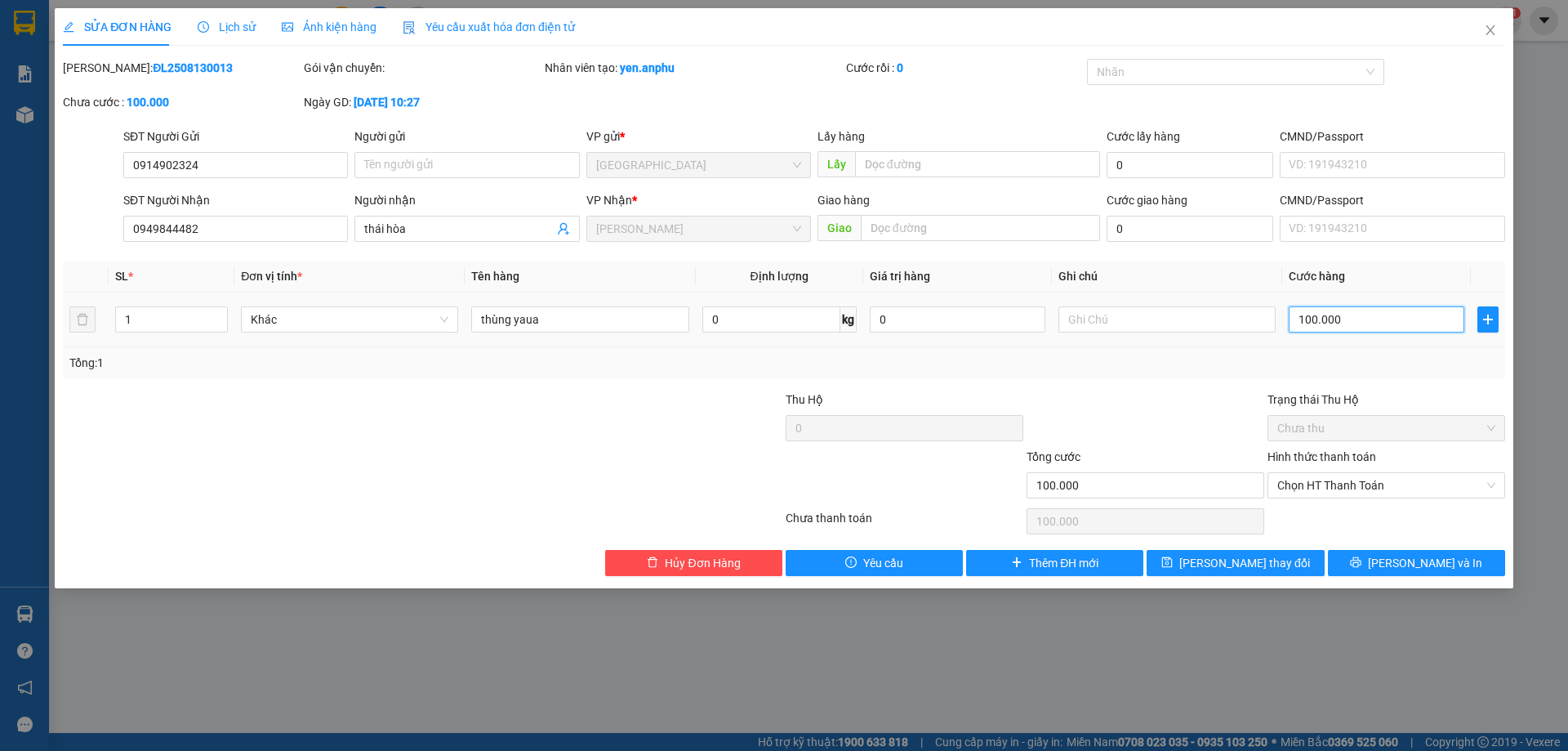
click at [1402, 322] on input "100.000" at bounding box center [1377, 319] width 176 height 26
type input "7"
type input "70"
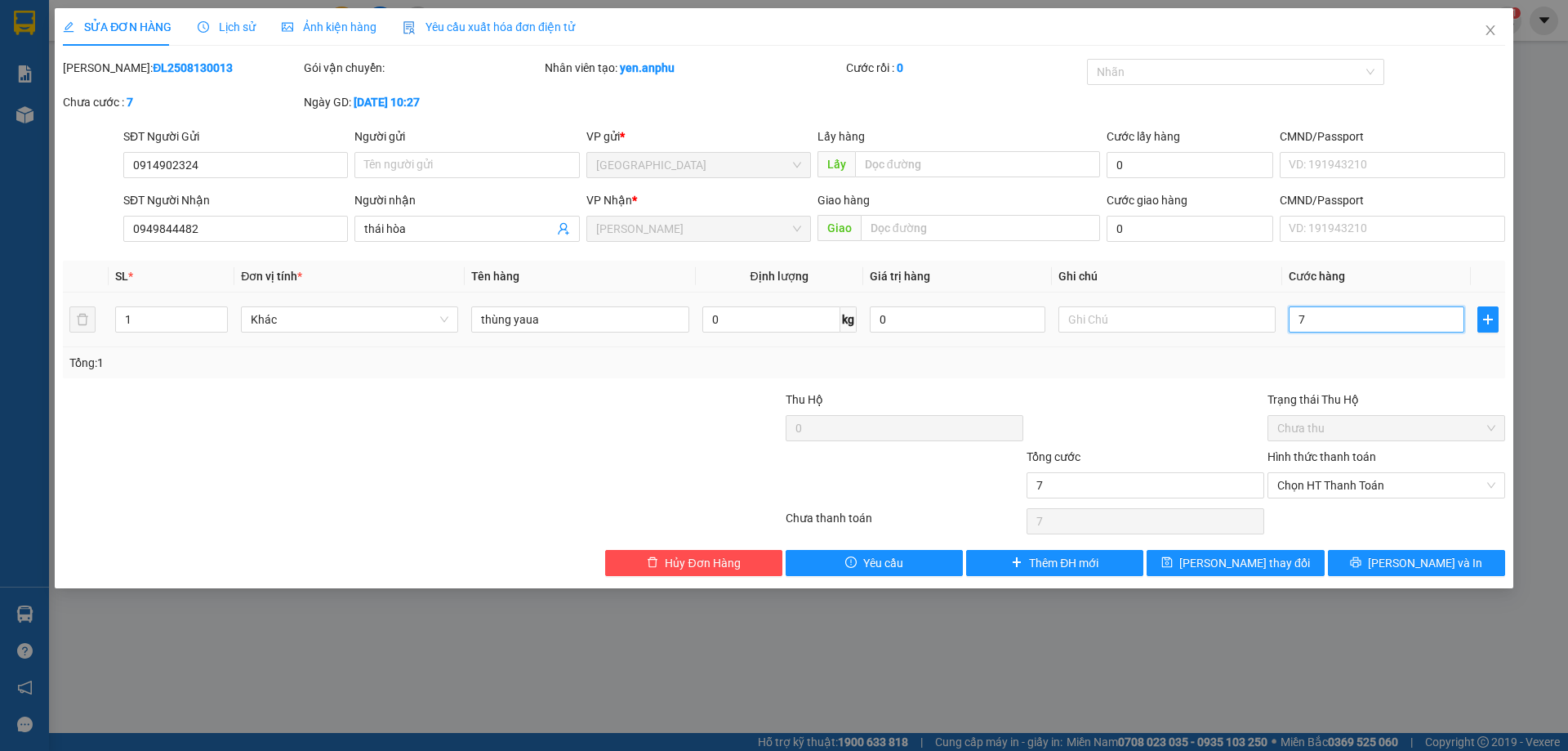
type input "70"
type input "70.000"
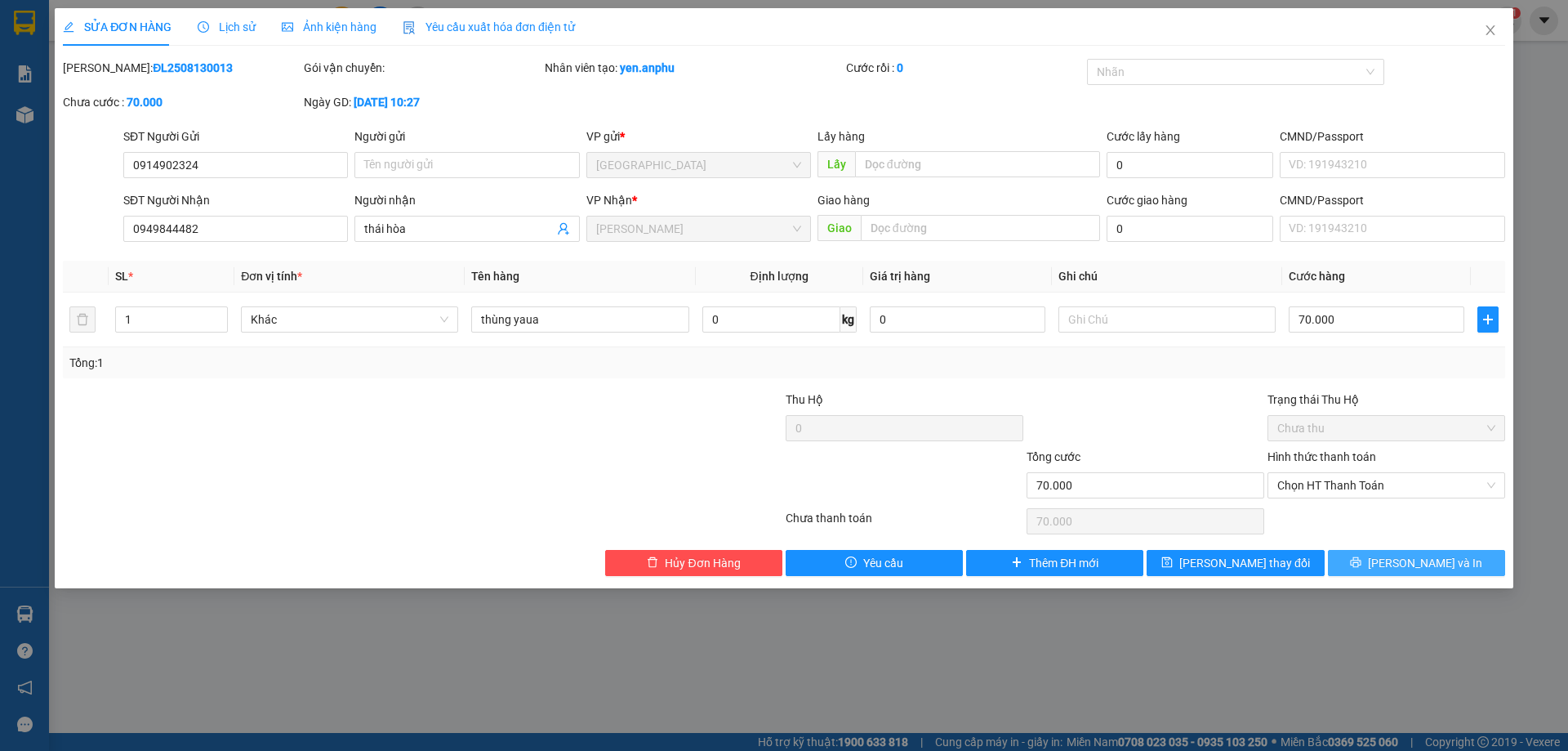
click at [1422, 558] on span "[PERSON_NAME] và In" at bounding box center [1424, 563] width 114 height 18
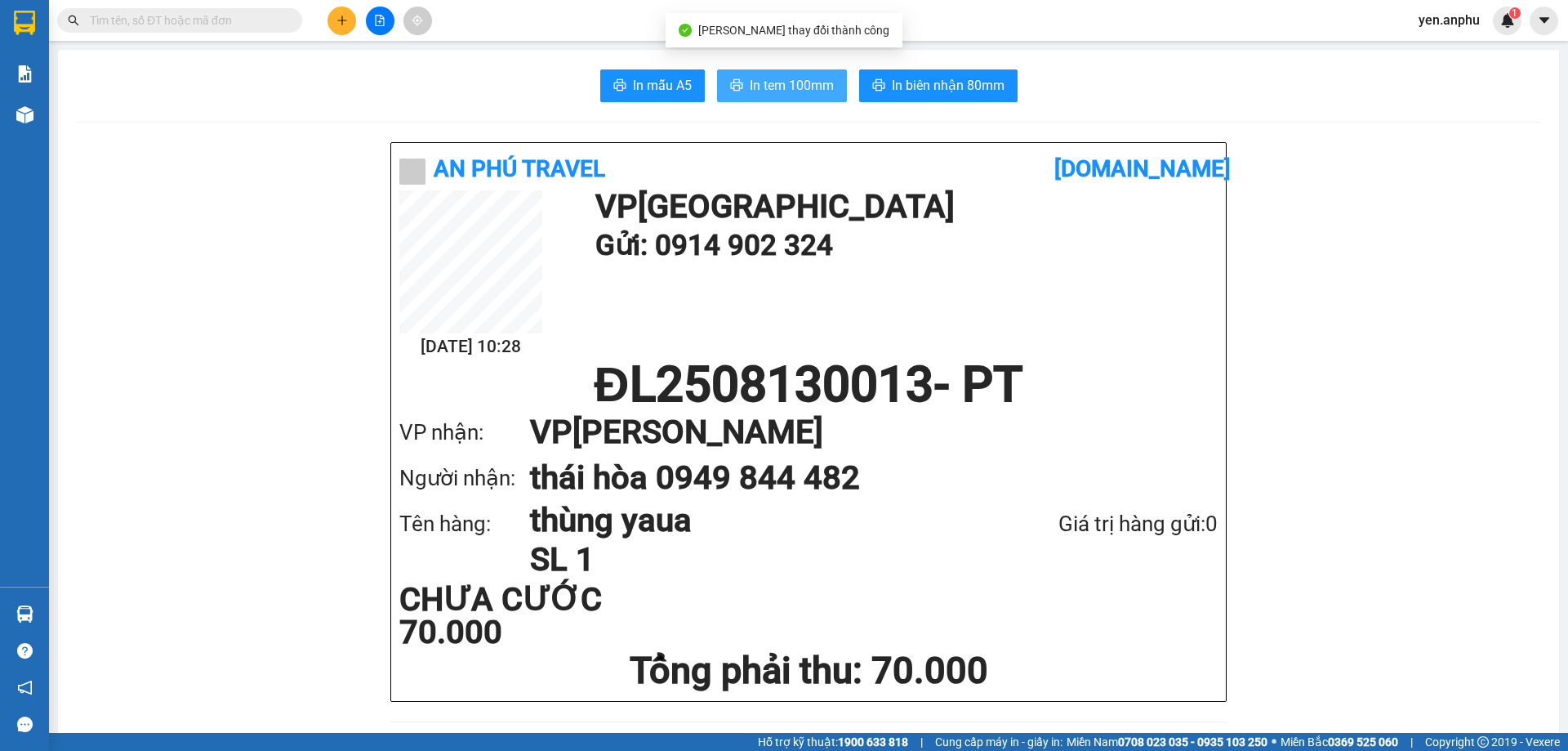
click at [753, 83] on span "In tem 100mm" at bounding box center [792, 85] width 84 height 21
click at [109, 29] on span at bounding box center [180, 20] width 245 height 24
click at [109, 19] on input "text" at bounding box center [186, 21] width 192 height 18
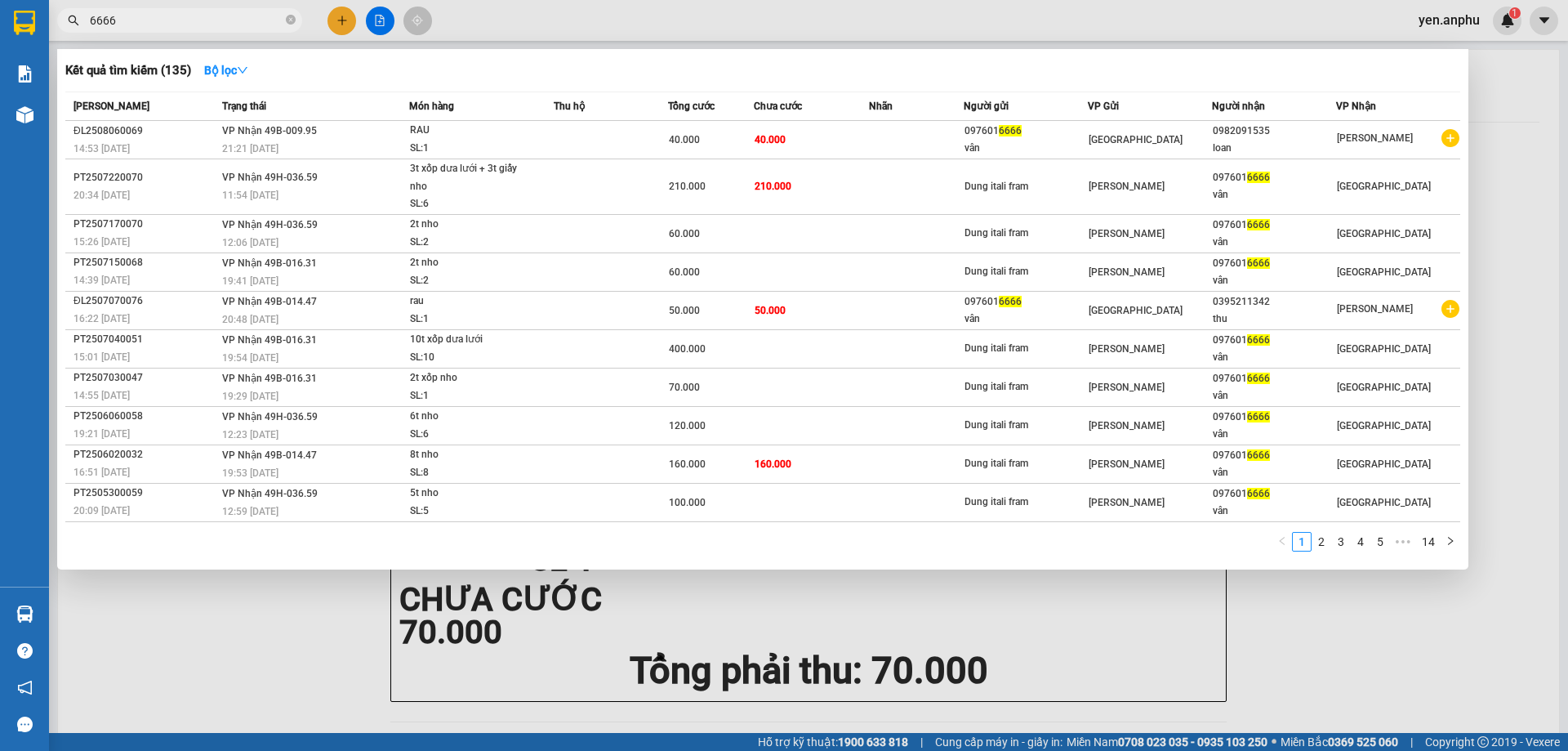
type input "6666"
click at [344, 20] on div at bounding box center [784, 375] width 1568 height 751
click at [344, 20] on icon "plus" at bounding box center [343, 21] width 12 height 12
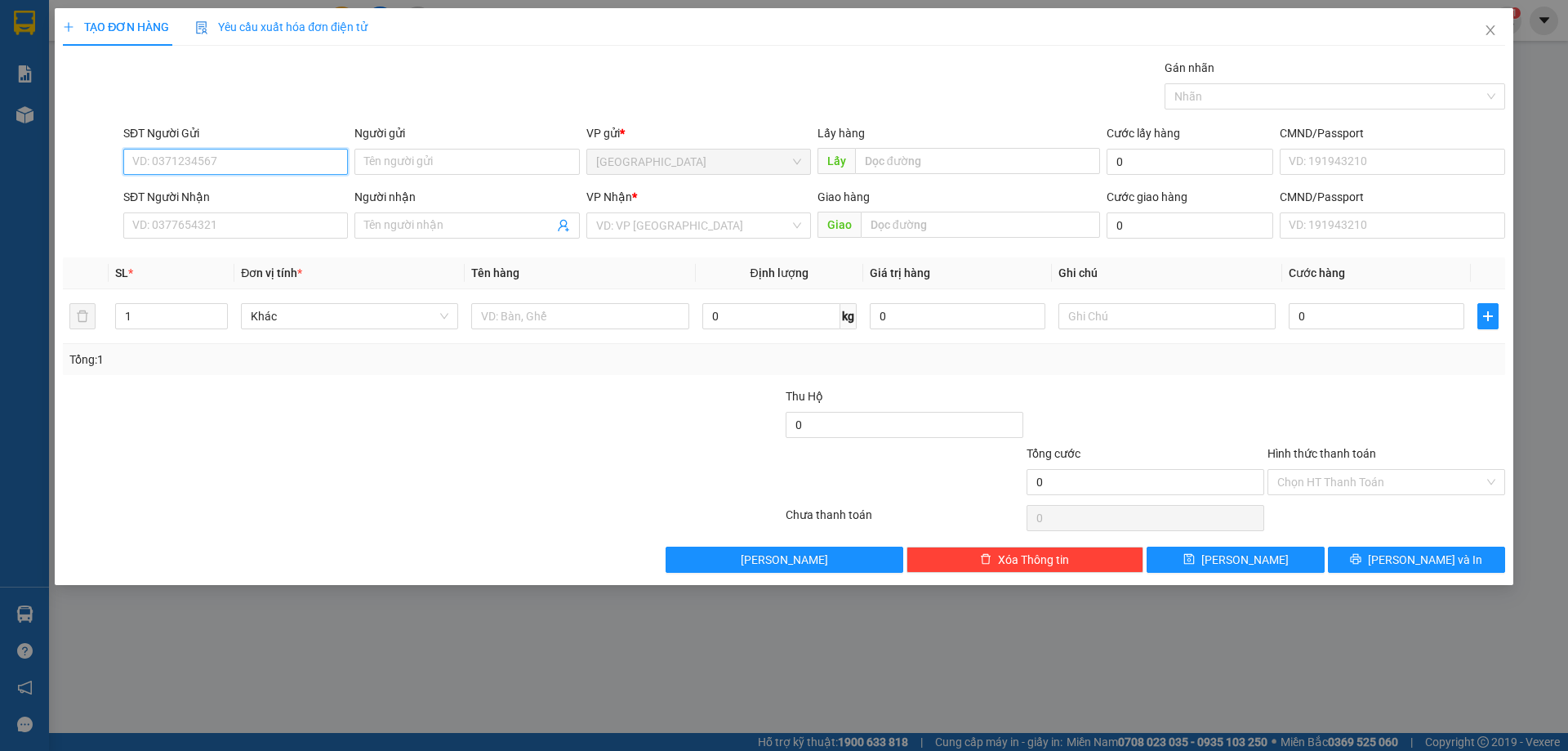
click at [192, 166] on input "SĐT Người Gửi" at bounding box center [235, 161] width 225 height 26
click at [218, 192] on div "0332607732" at bounding box center [235, 194] width 205 height 18
type input "0332607732"
type input "cf Trang"
type input "0332607732"
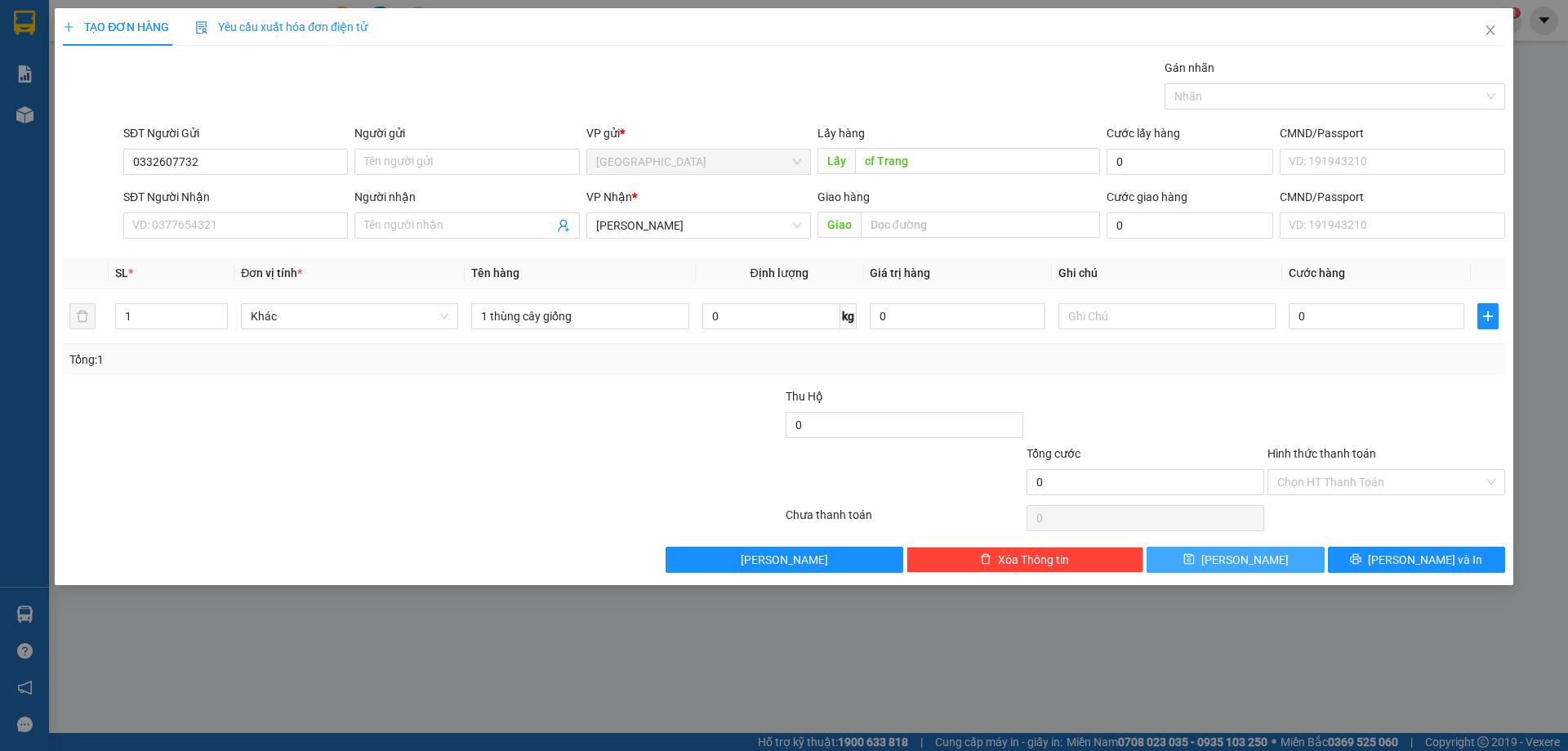
click at [1185, 564] on button "[PERSON_NAME]" at bounding box center [1236, 560] width 178 height 26
